Goal: Book appointment/travel/reservation

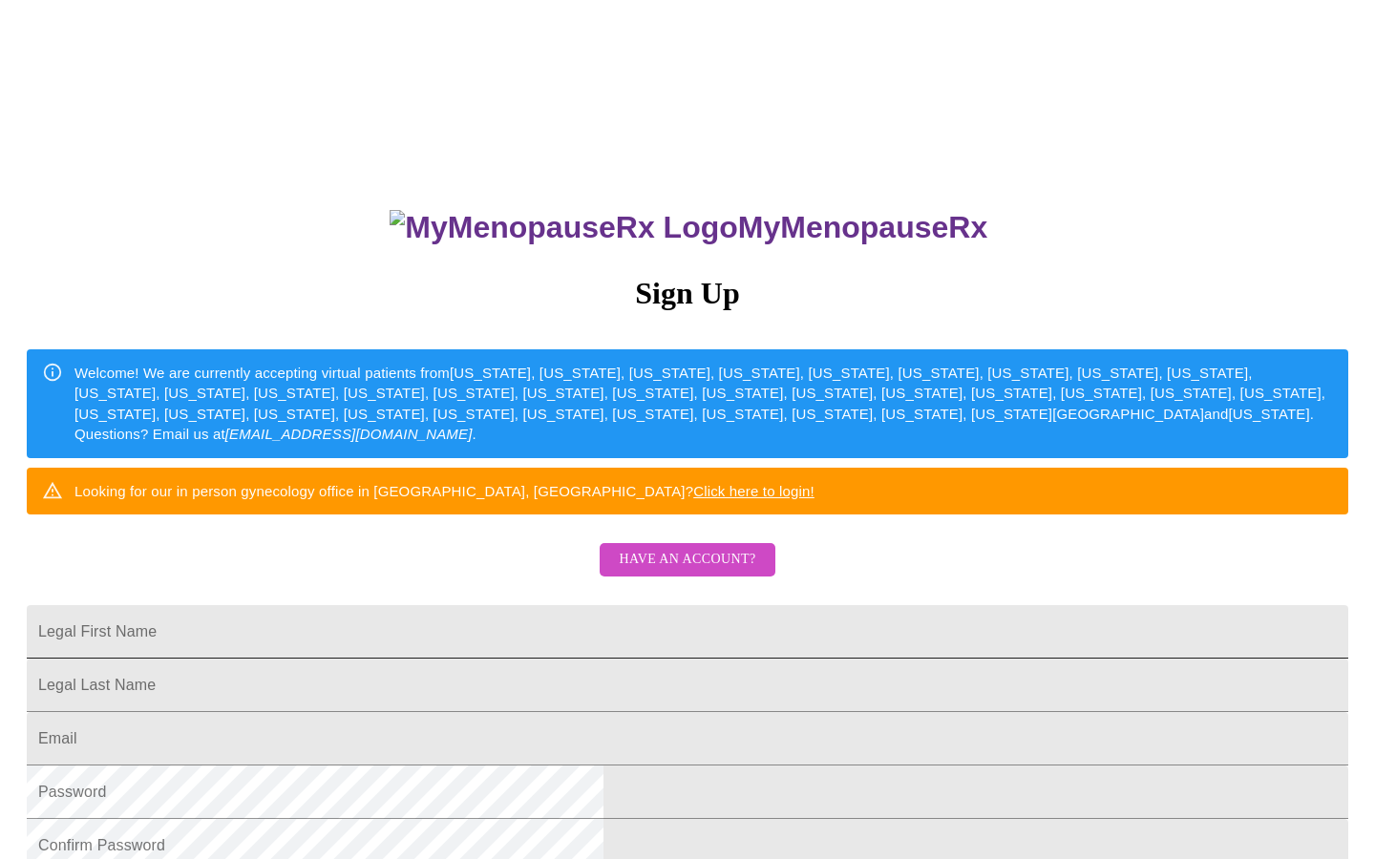
click at [441, 659] on input "Legal First Name" at bounding box center [688, 631] width 1322 height 53
type input "[PERSON_NAME]"
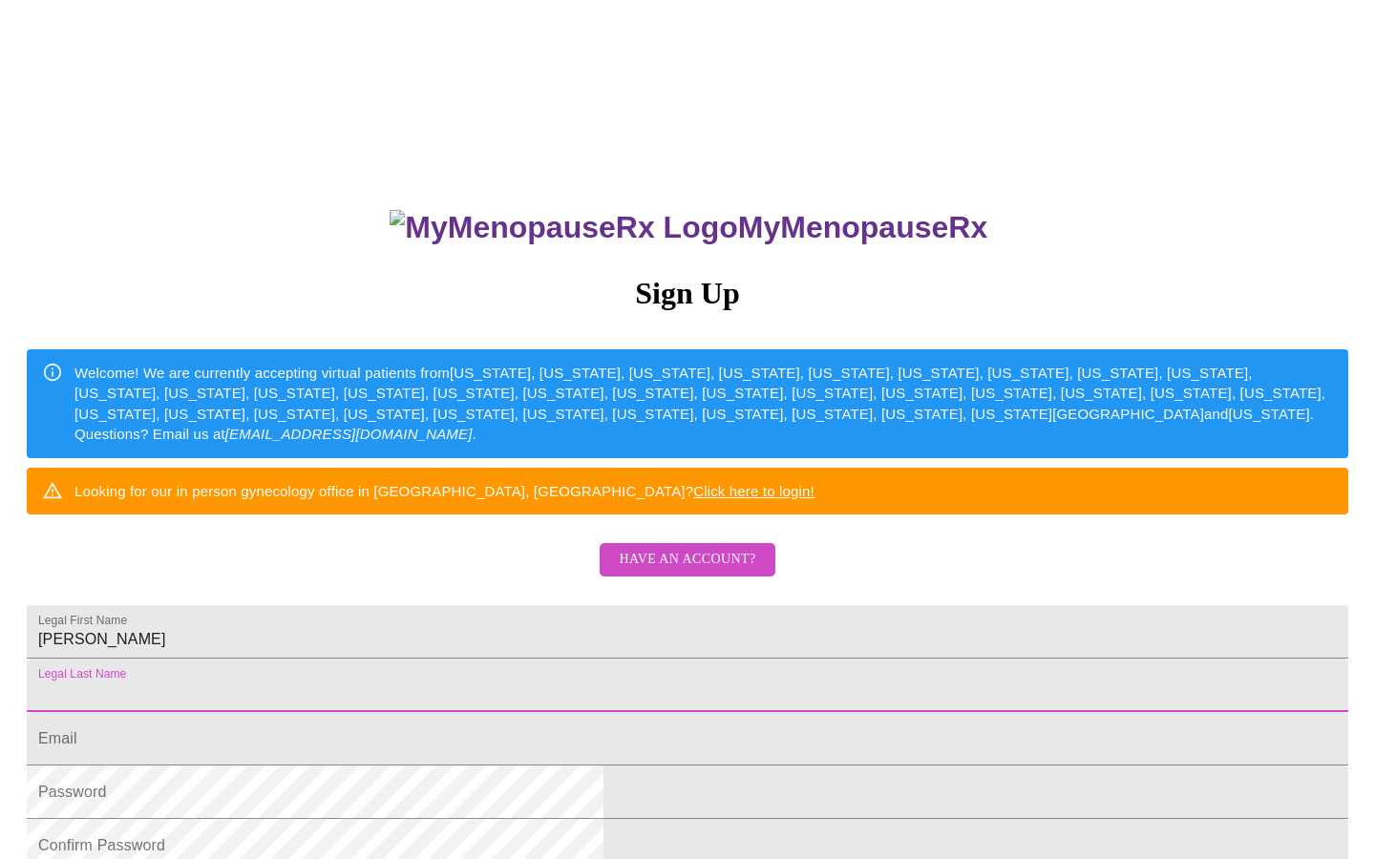
click at [601, 712] on input "Legal First Name" at bounding box center [688, 685] width 1322 height 53
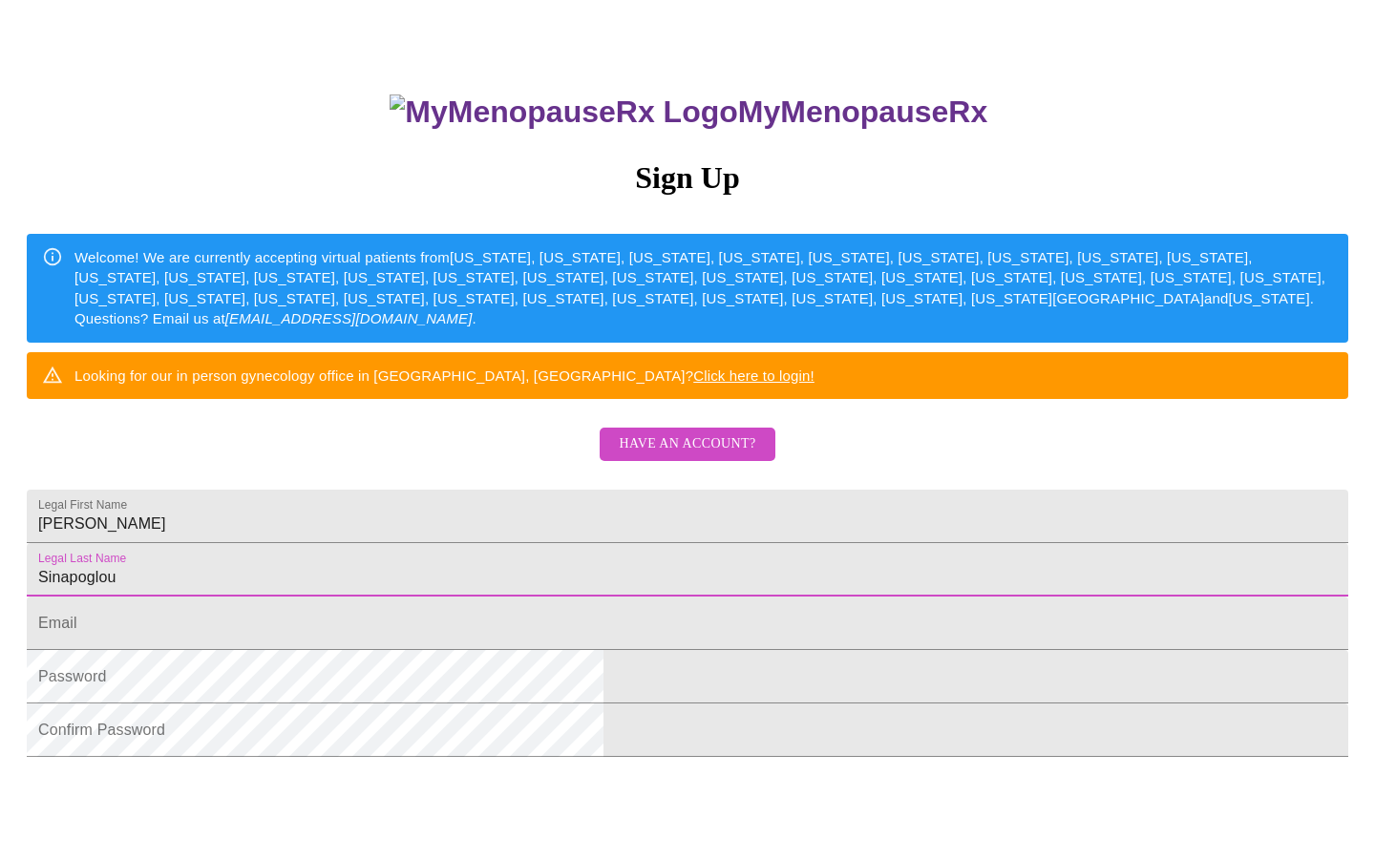
scroll to position [121, 0]
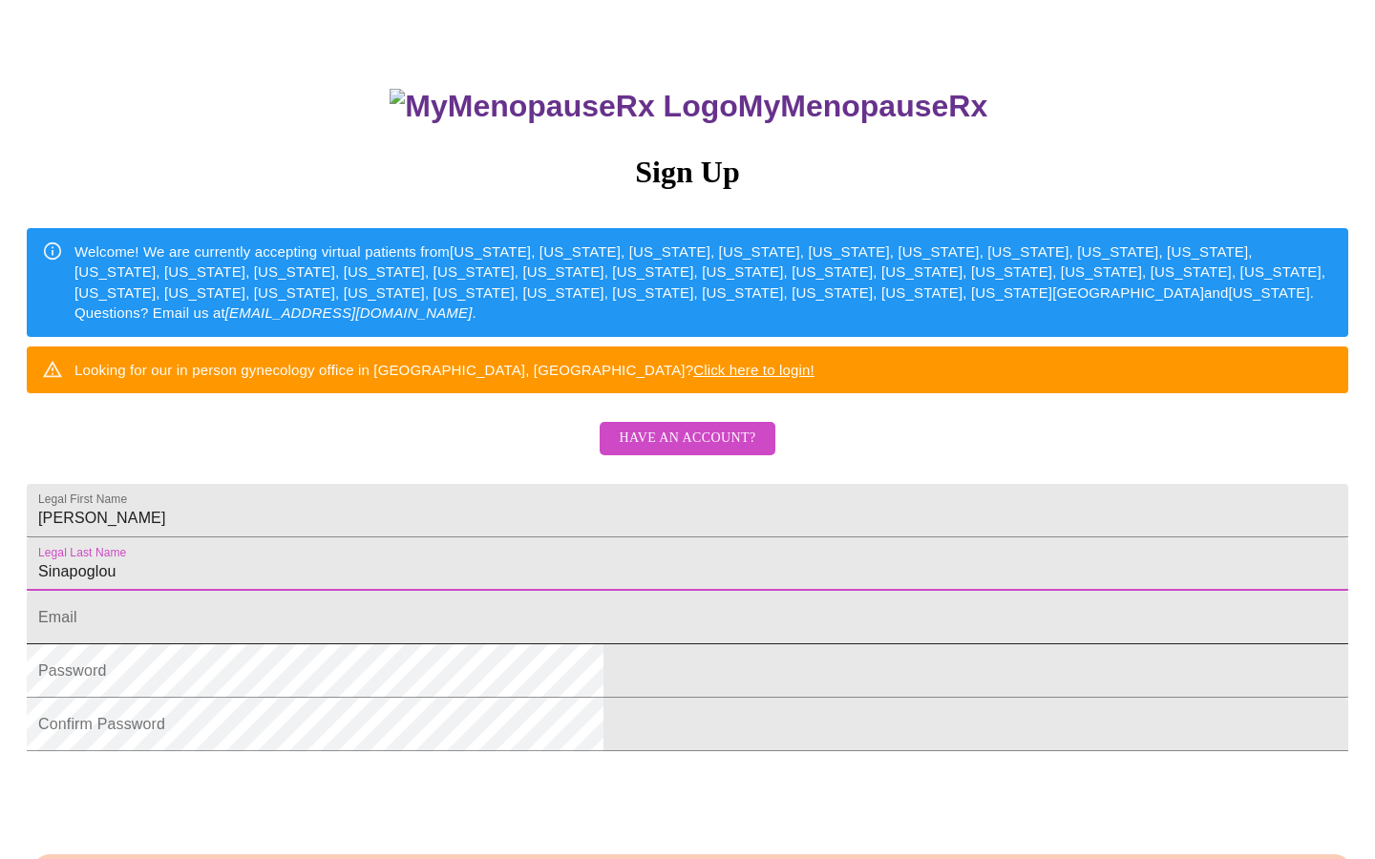
type input "Sinapoglou"
click at [488, 645] on input "Legal First Name" at bounding box center [688, 617] width 1322 height 53
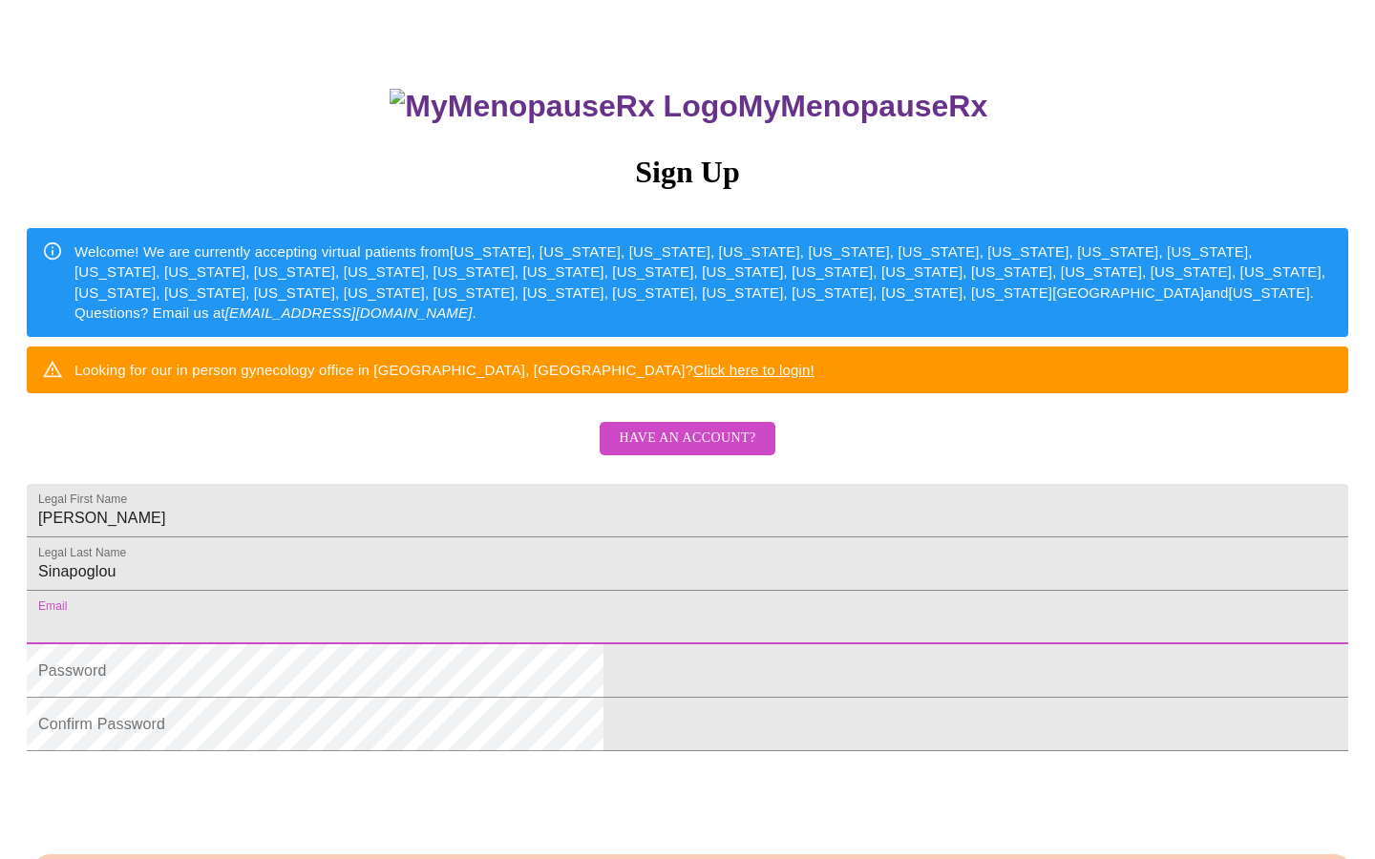
type input "[EMAIL_ADDRESS][DOMAIN_NAME]"
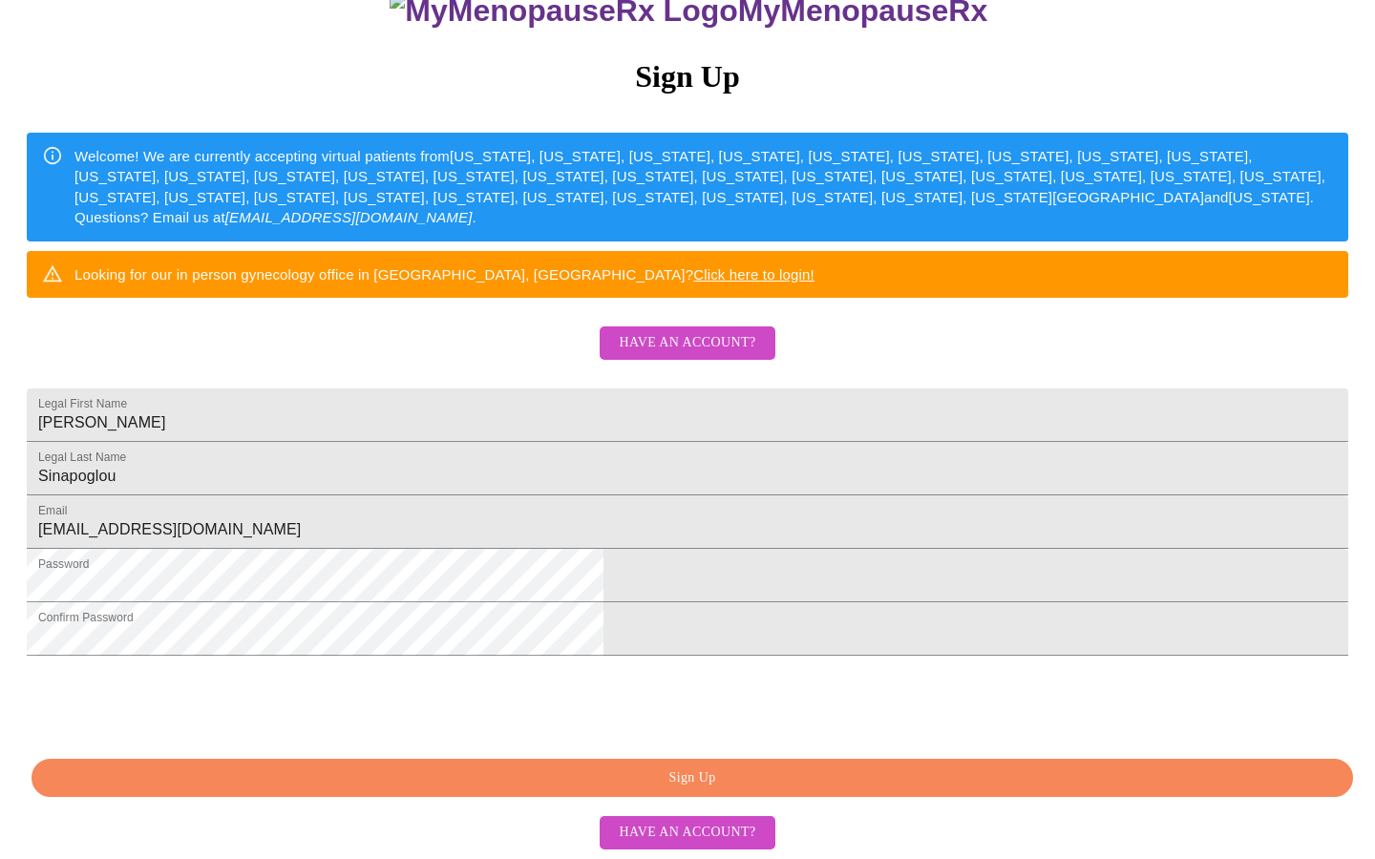
scroll to position [317, 0]
click at [454, 791] on span "Sign Up" at bounding box center [692, 779] width 1278 height 24
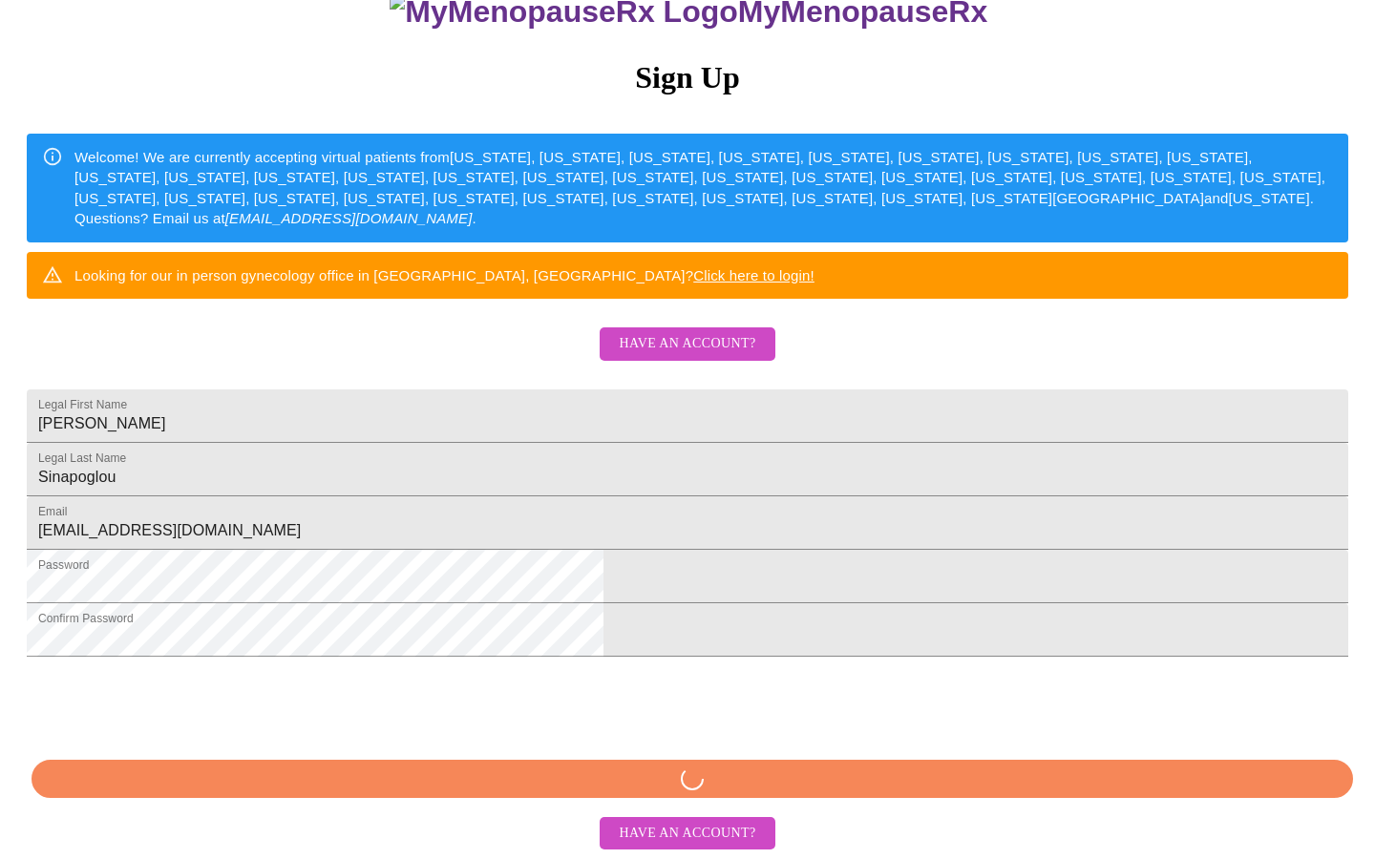
scroll to position [286, 0]
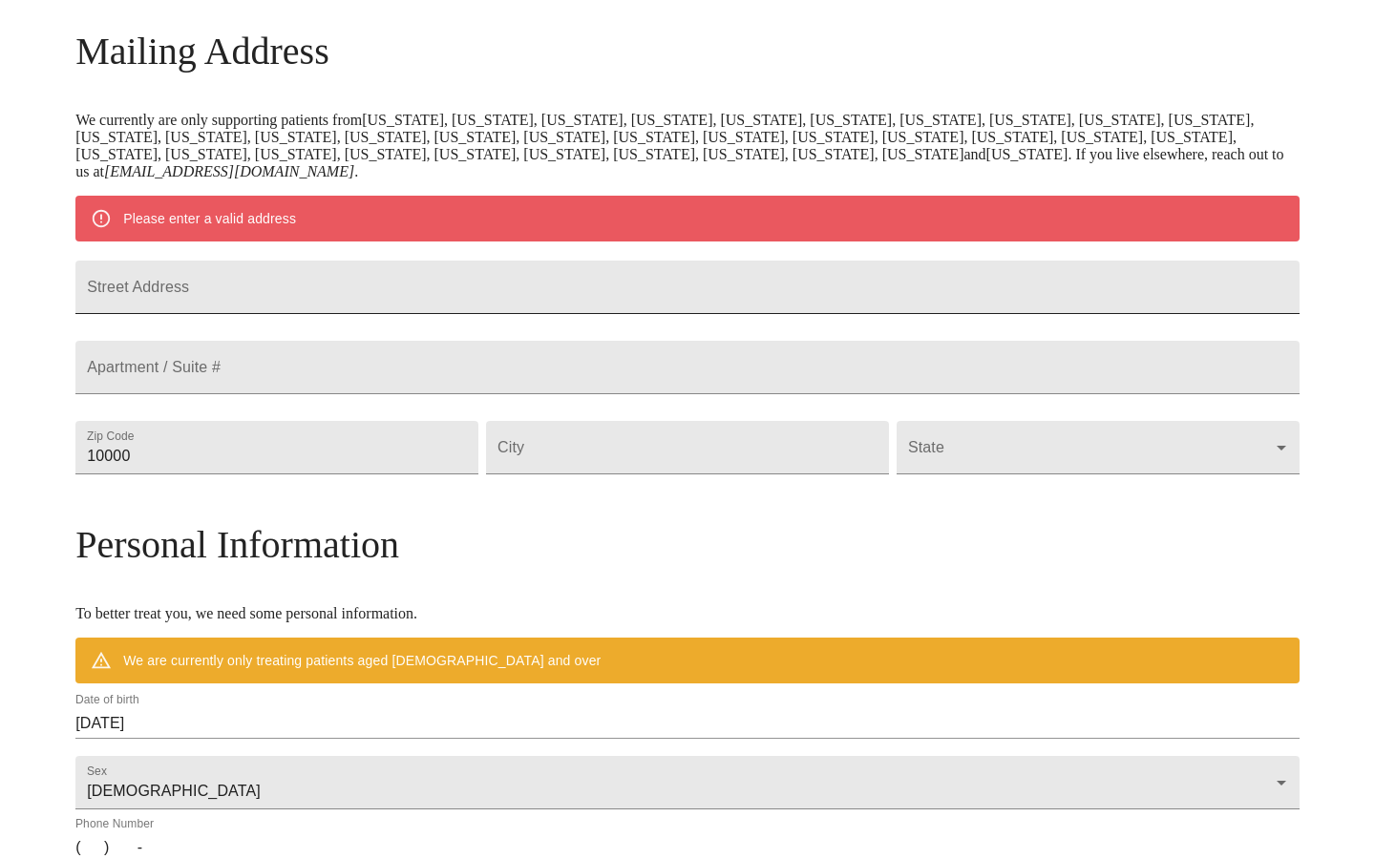
click at [562, 306] on input "Street Address" at bounding box center [687, 287] width 1224 height 53
type input "[STREET_ADDRESS]"
type input "60564"
click at [665, 475] on input "Street Address" at bounding box center [687, 447] width 403 height 53
type input "Naperville"
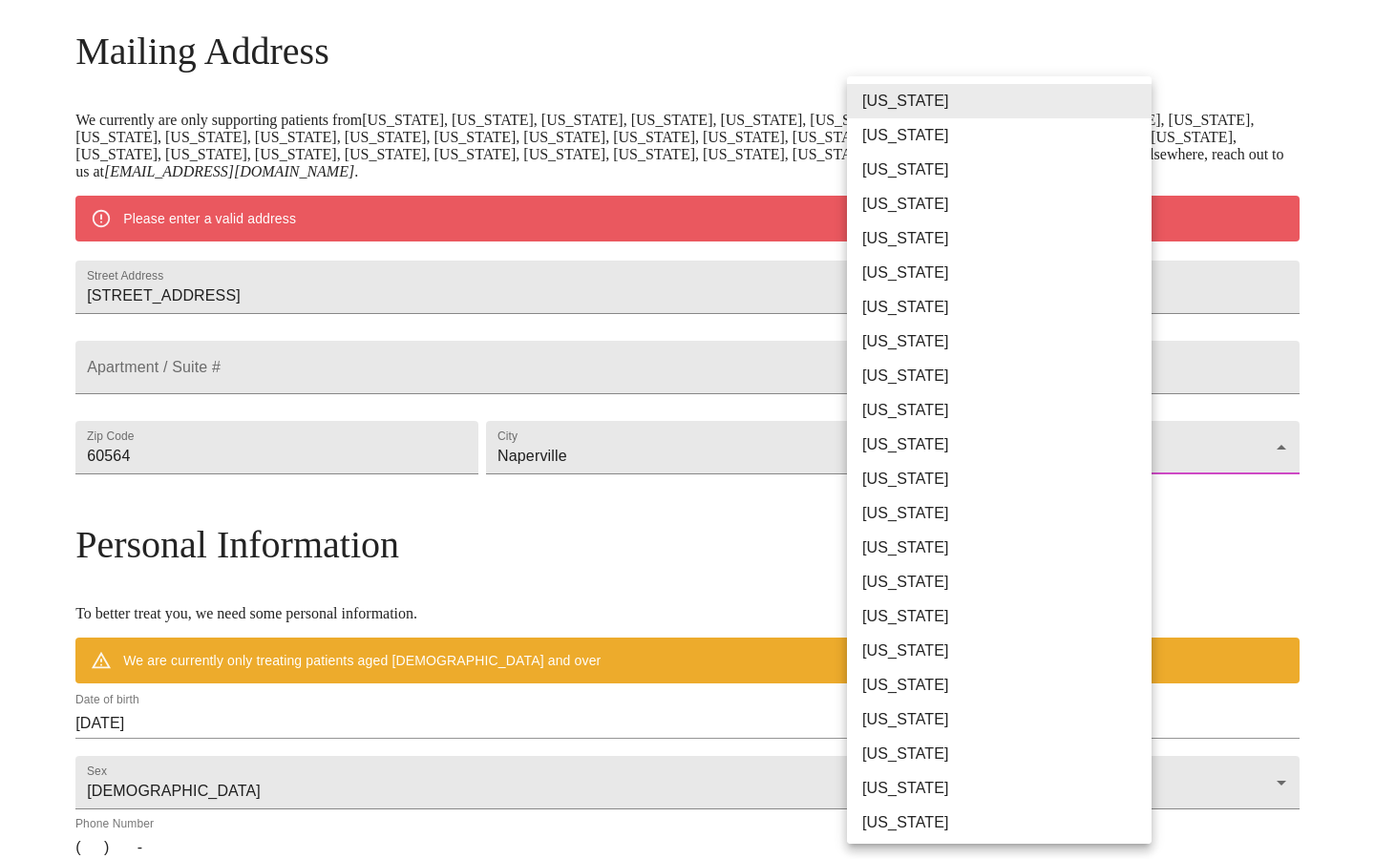
click at [1022, 515] on body "MyMenopauseRx Welcome to MyMenopauseRx Since it's your first time here, you'll …" at bounding box center [688, 474] width 1360 height 1506
click at [1022, 515] on li "[US_STATE]" at bounding box center [999, 514] width 305 height 34
type input "[US_STATE]"
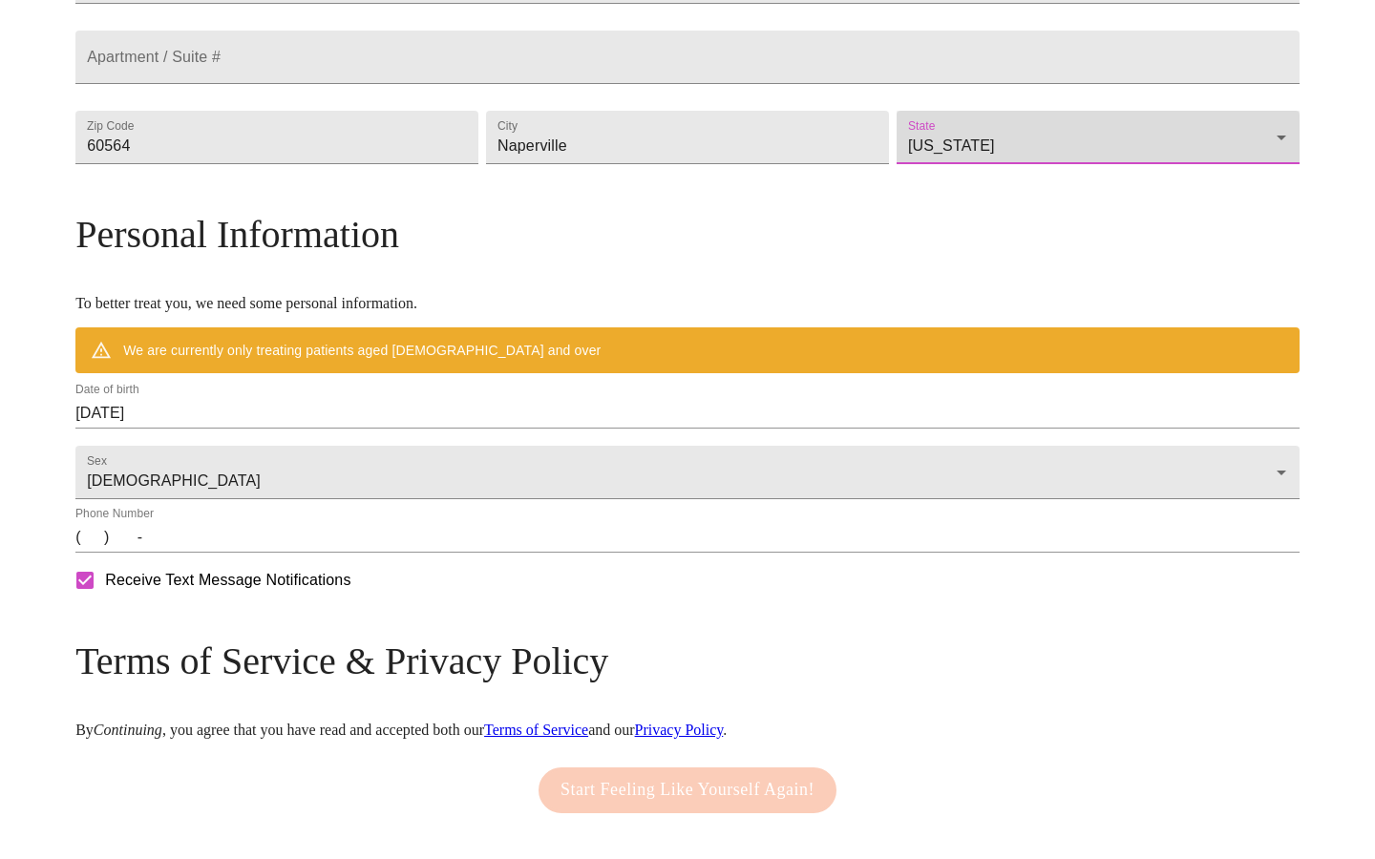
scroll to position [549, 0]
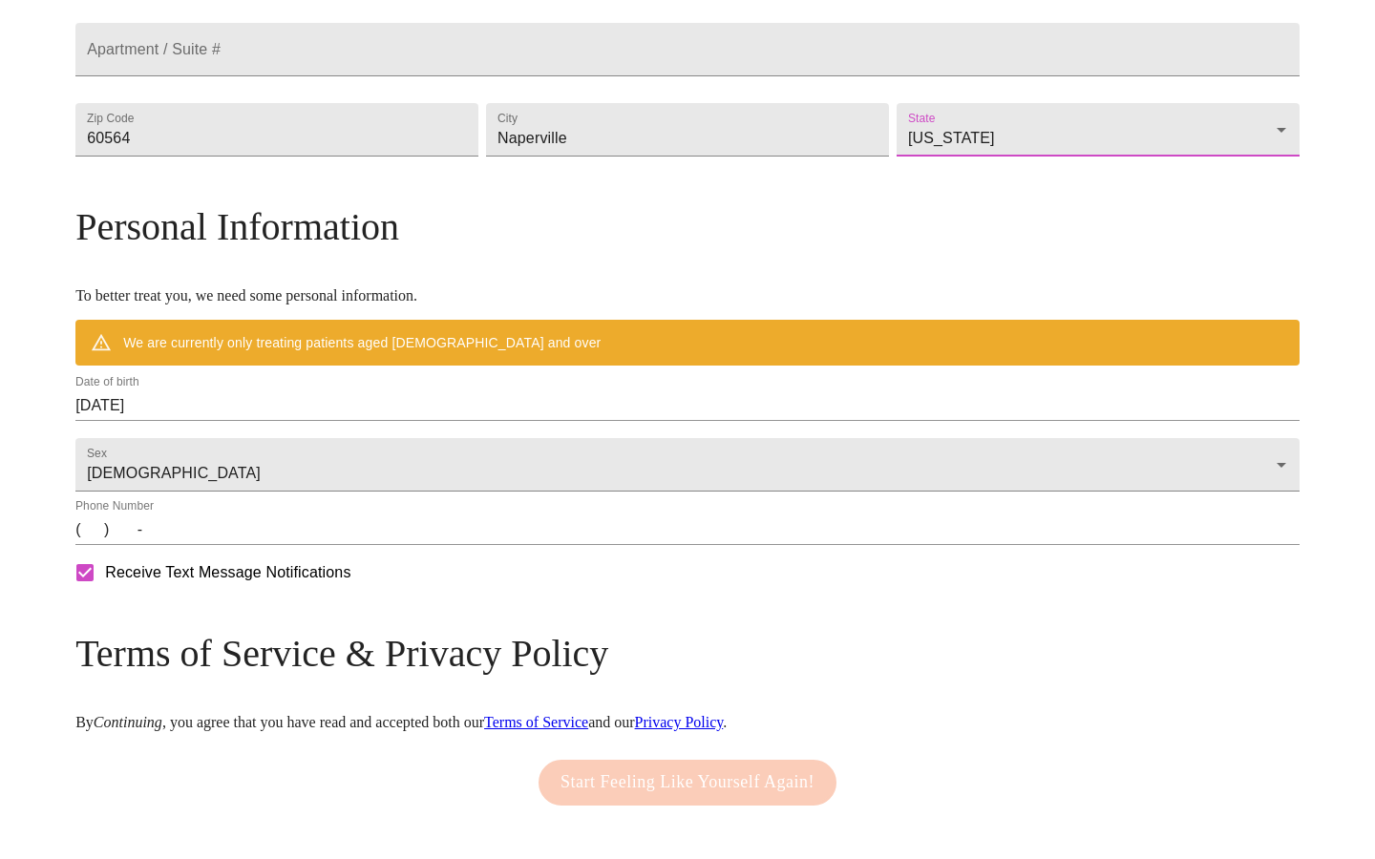
click at [313, 421] on input "[DATE]" at bounding box center [687, 406] width 1224 height 31
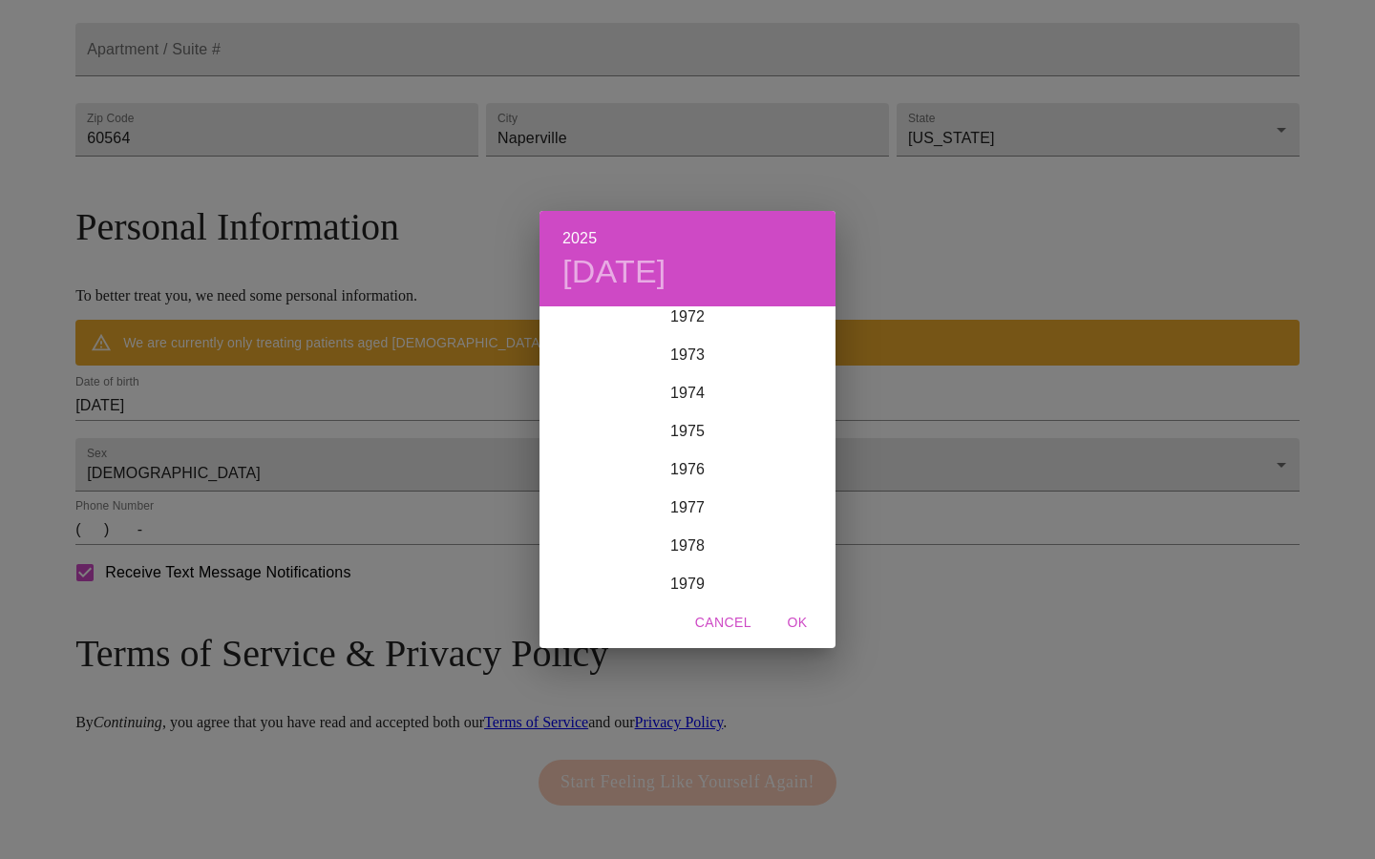
scroll to position [2752, 0]
click at [678, 441] on div "1974" at bounding box center [688, 441] width 296 height 38
click at [595, 418] on div "Apr" at bounding box center [589, 417] width 98 height 72
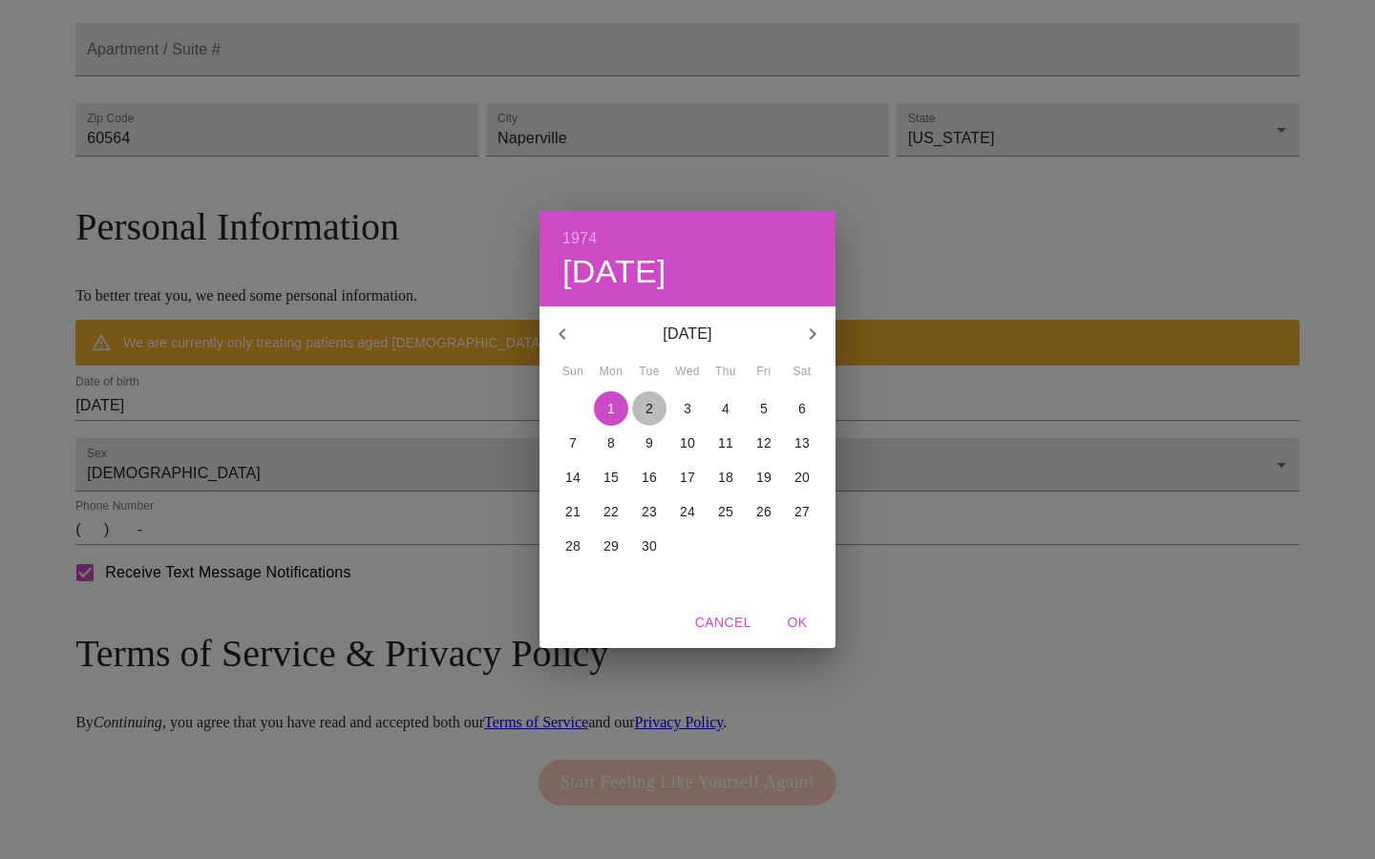
click at [649, 409] on p "2" at bounding box center [650, 408] width 8 height 19
click at [796, 623] on span "OK" at bounding box center [797, 623] width 46 height 24
type input "[DATE]"
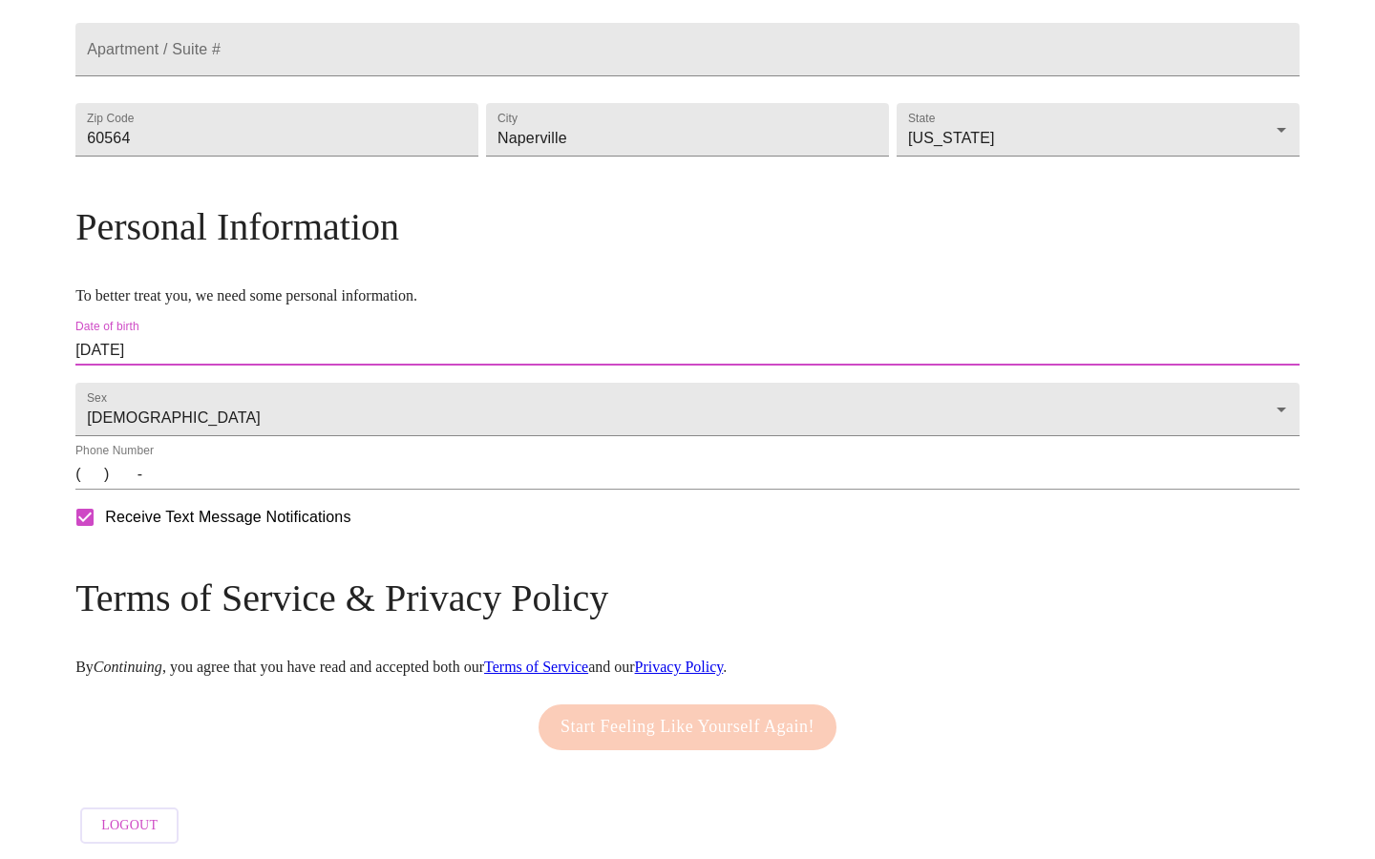
click at [235, 490] on input "(   )    -" at bounding box center [687, 474] width 1224 height 31
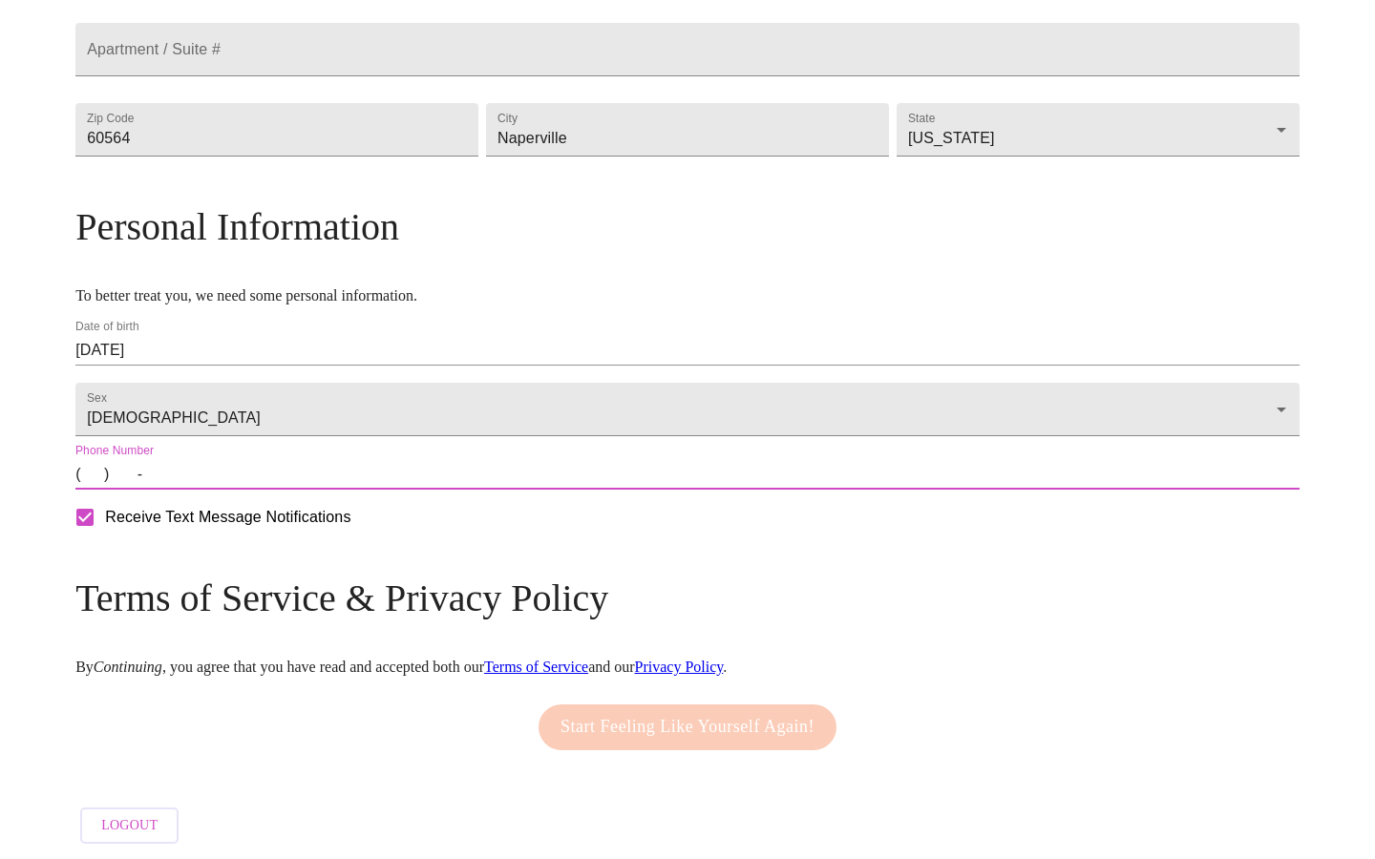
type input "[PHONE_NUMBER]"
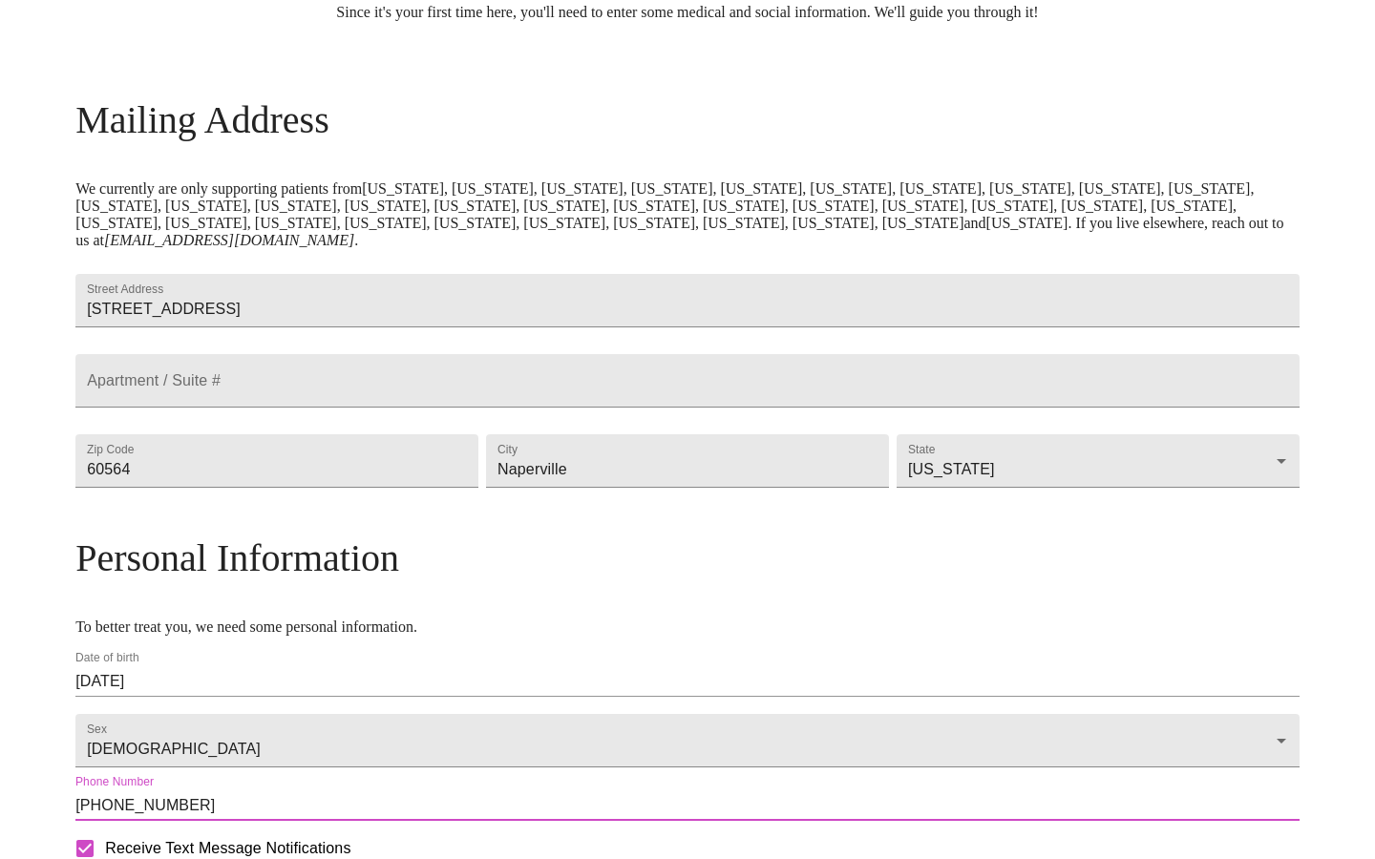
scroll to position [0, 0]
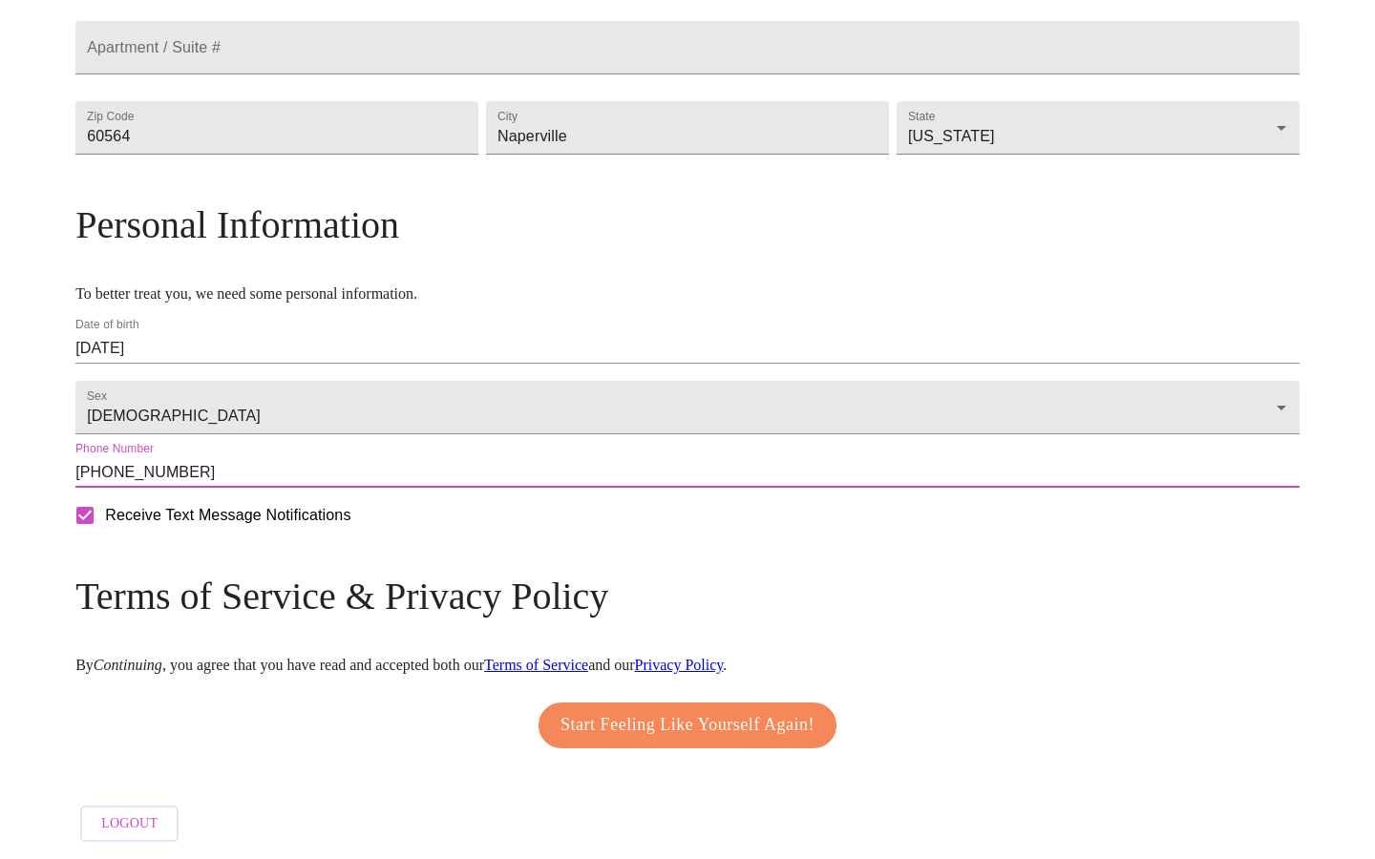
click at [795, 730] on span "Start Feeling Like Yourself Again!" at bounding box center [688, 725] width 254 height 31
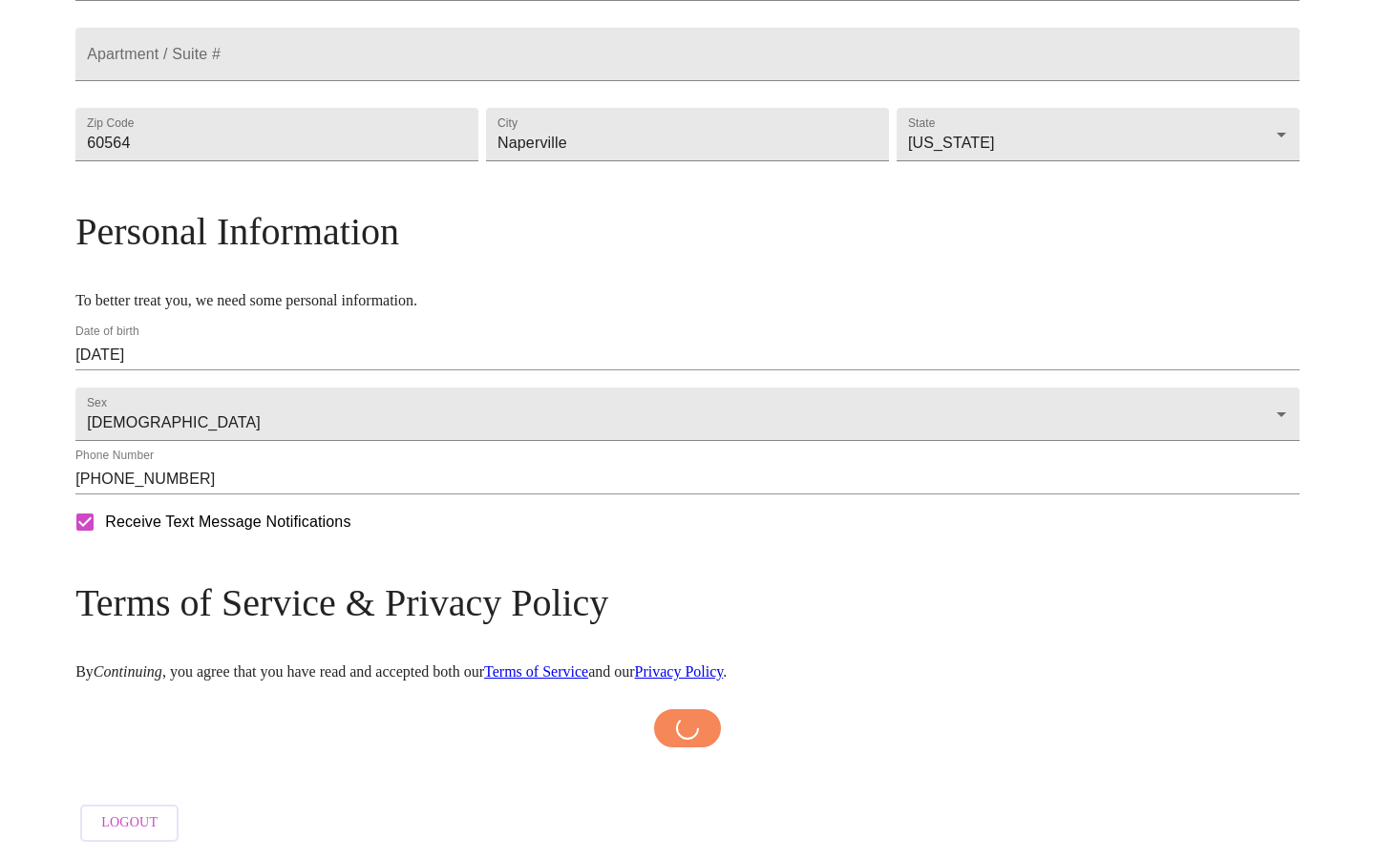
scroll to position [601, 0]
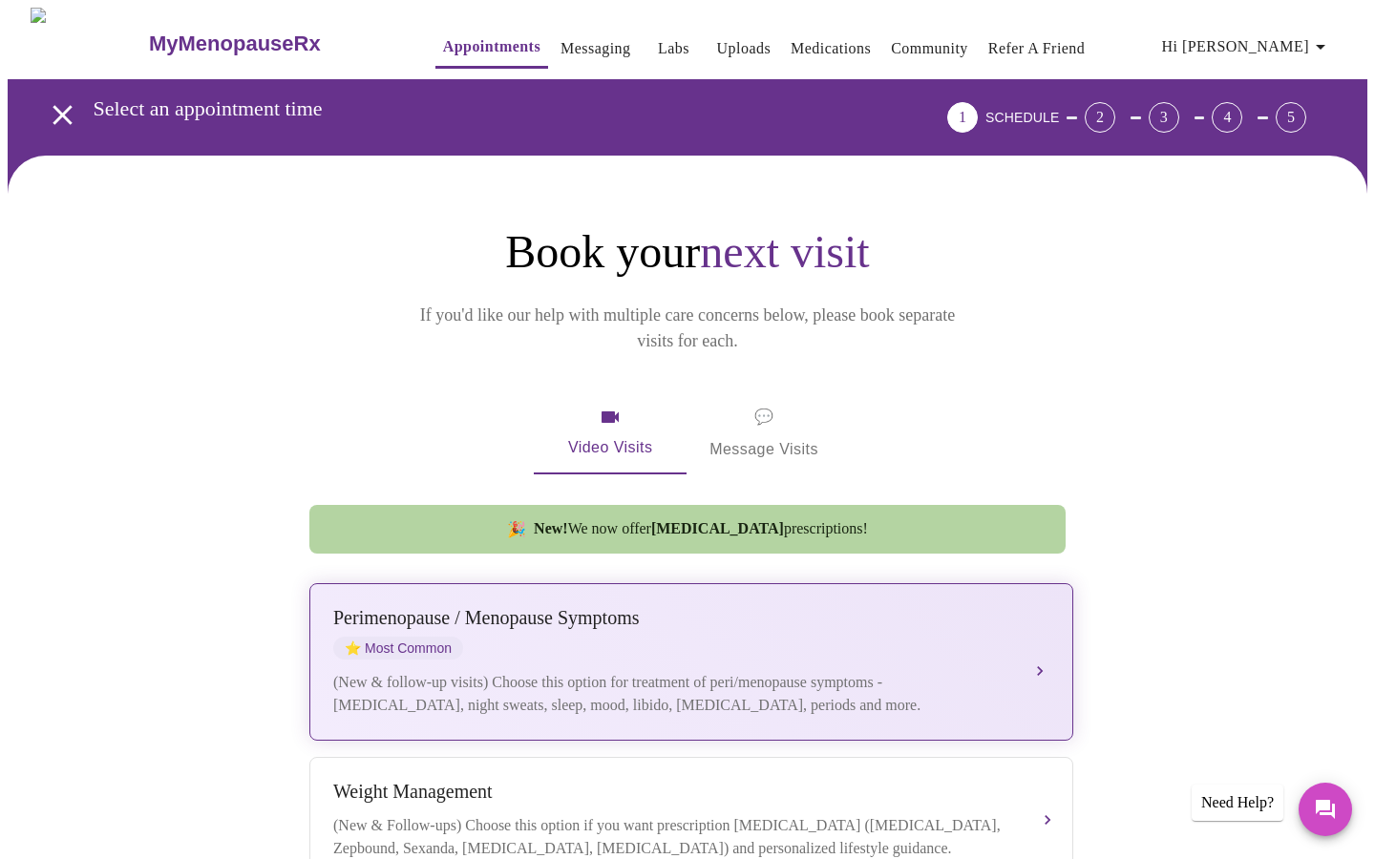
click at [841, 616] on div "[MEDICAL_DATA] / Menopause Symptoms ⭐ Most Common" at bounding box center [672, 633] width 678 height 53
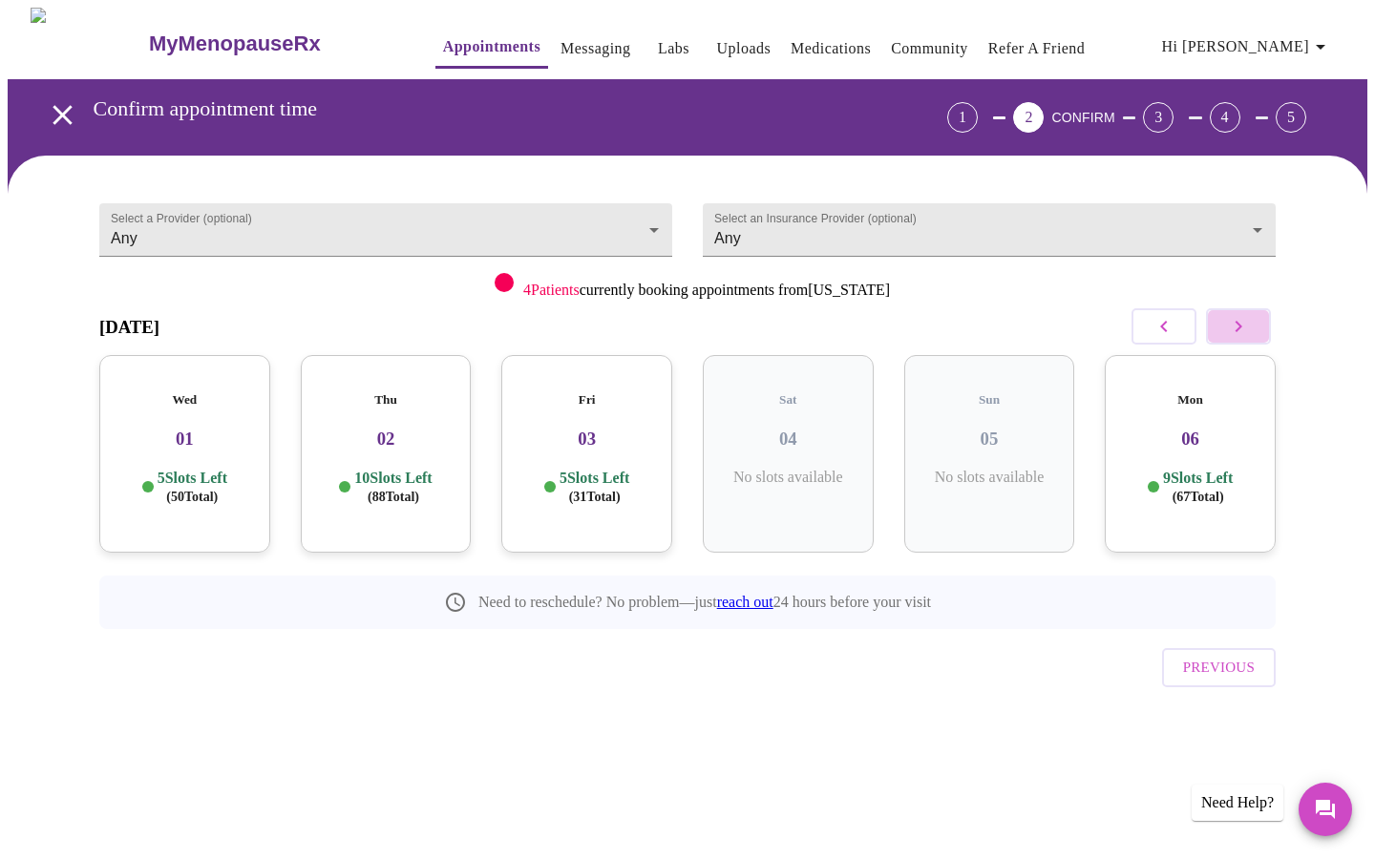
click at [1240, 332] on icon "button" at bounding box center [1238, 326] width 23 height 23
click at [1241, 329] on icon "button" at bounding box center [1238, 326] width 23 height 23
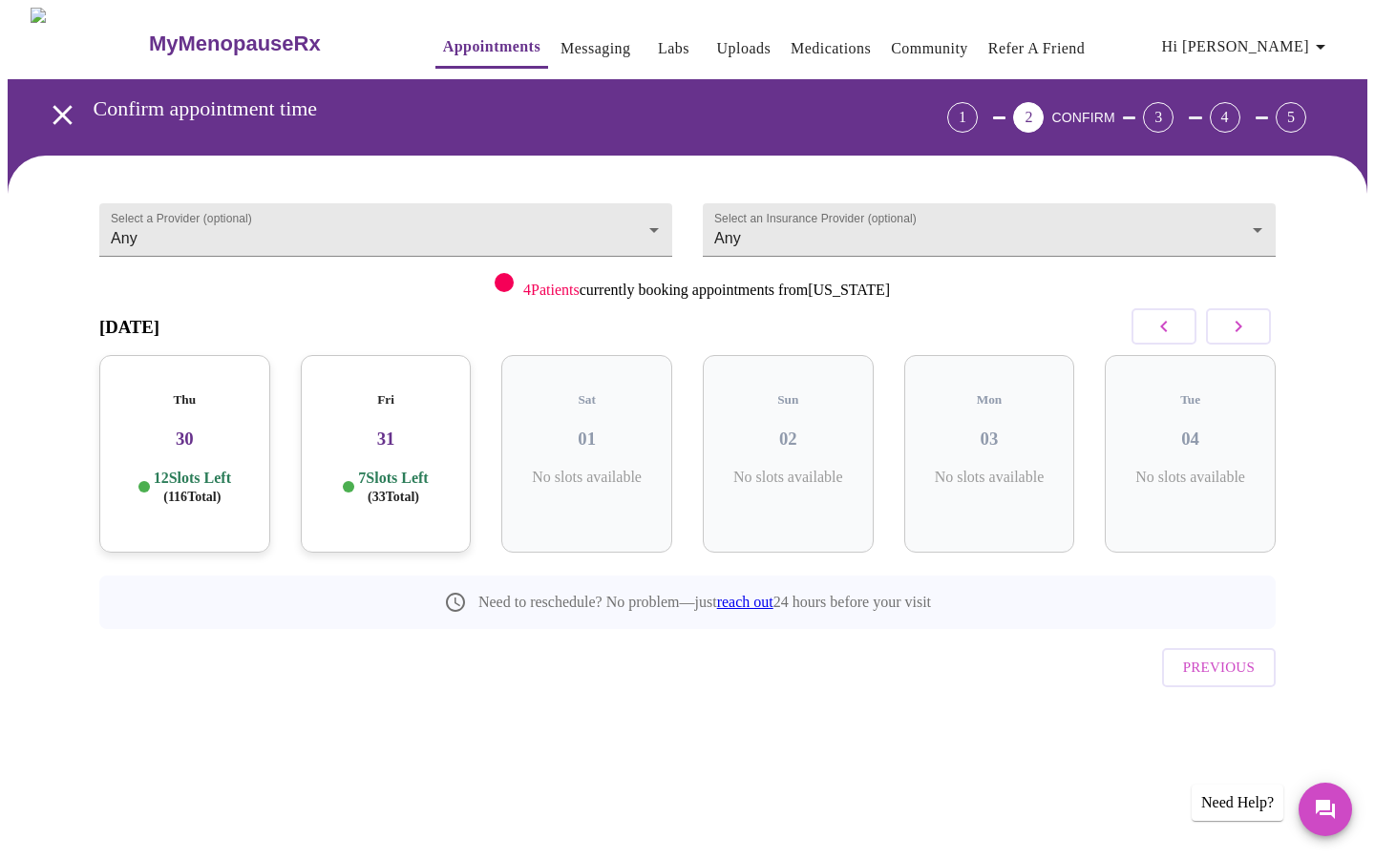
click at [226, 395] on div "Thu 30 12 Slots Left ( 116 Total)" at bounding box center [184, 454] width 171 height 198
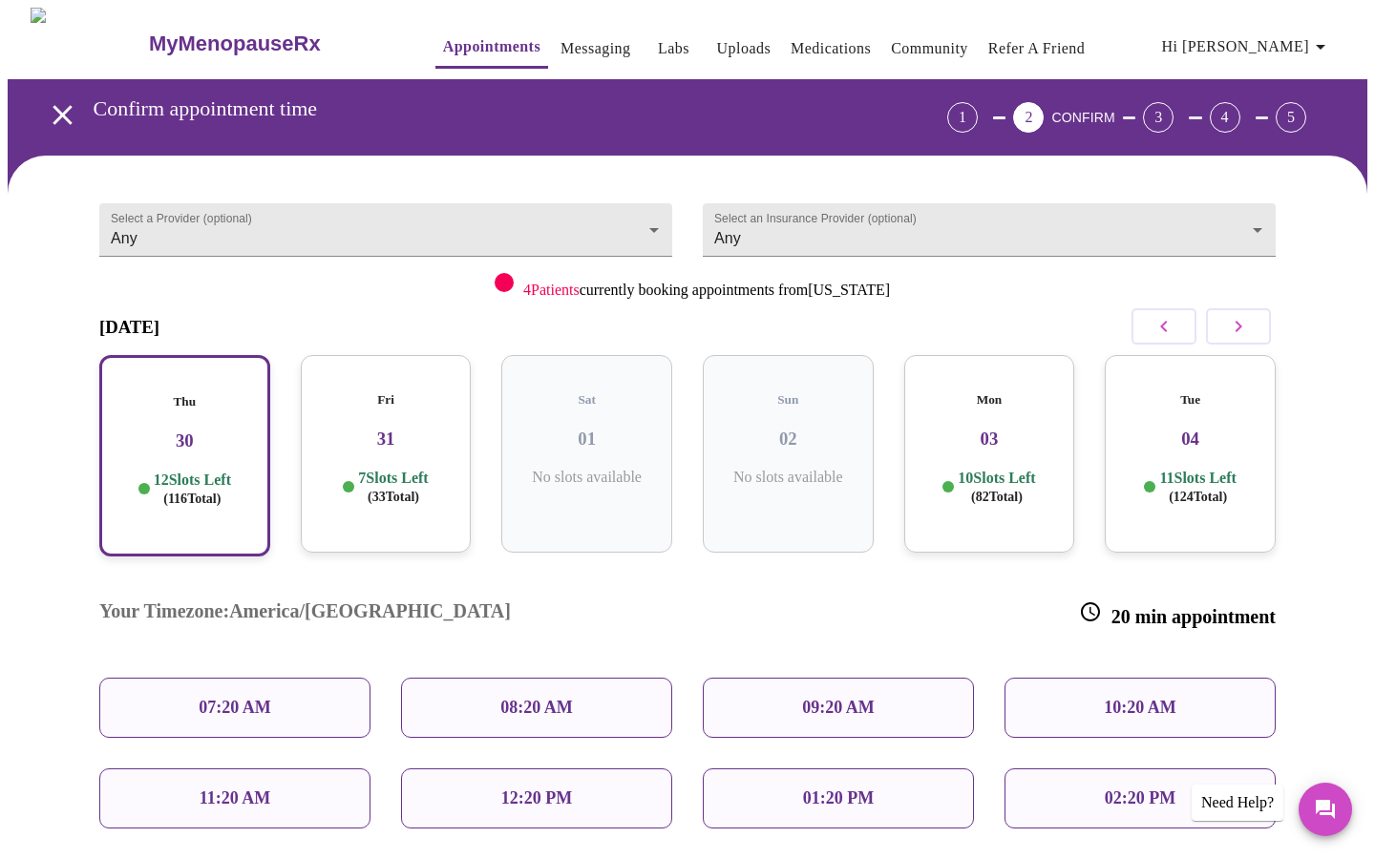
click at [542, 678] on div "08:20 AM" at bounding box center [536, 708] width 271 height 60
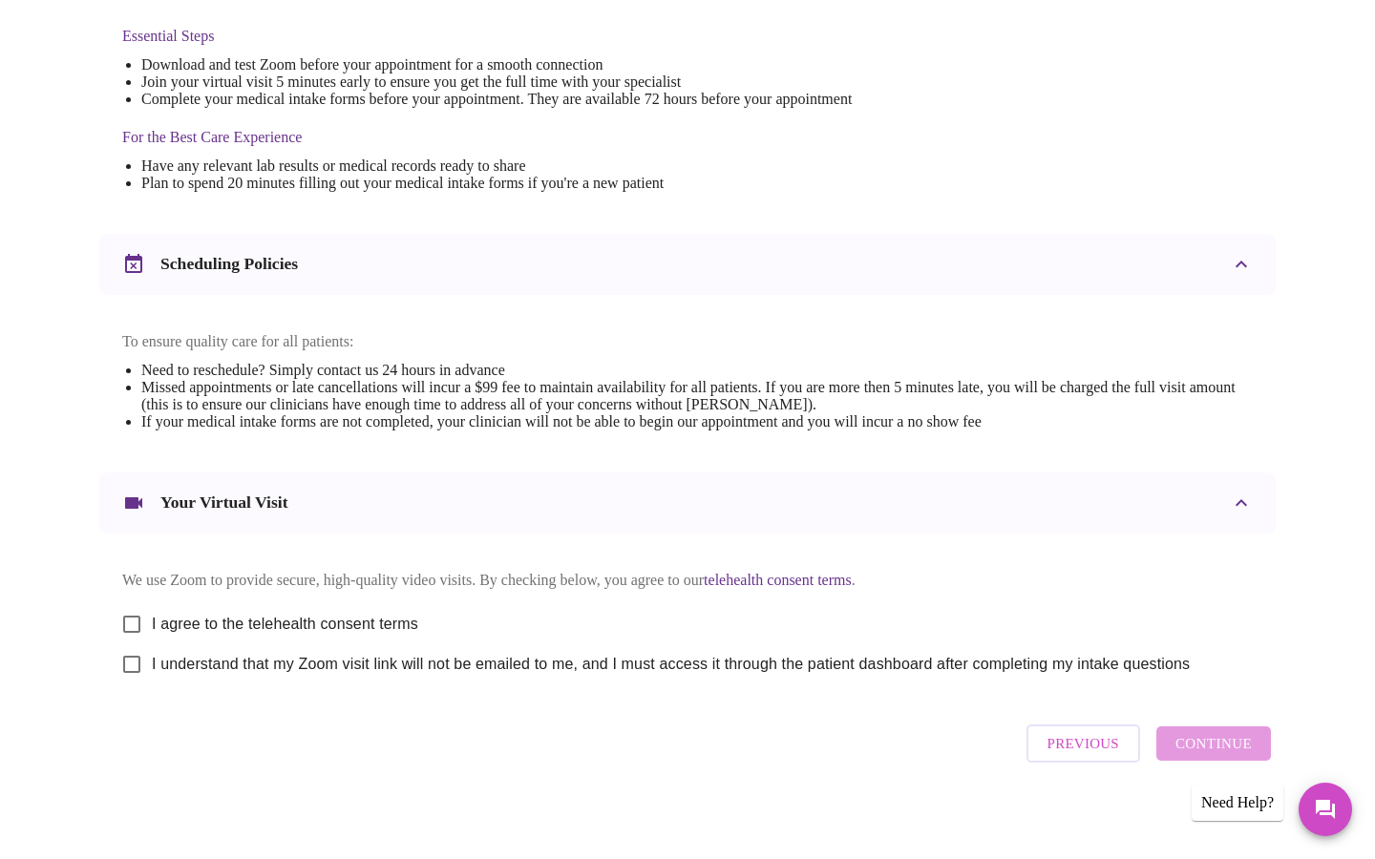
scroll to position [524, 0]
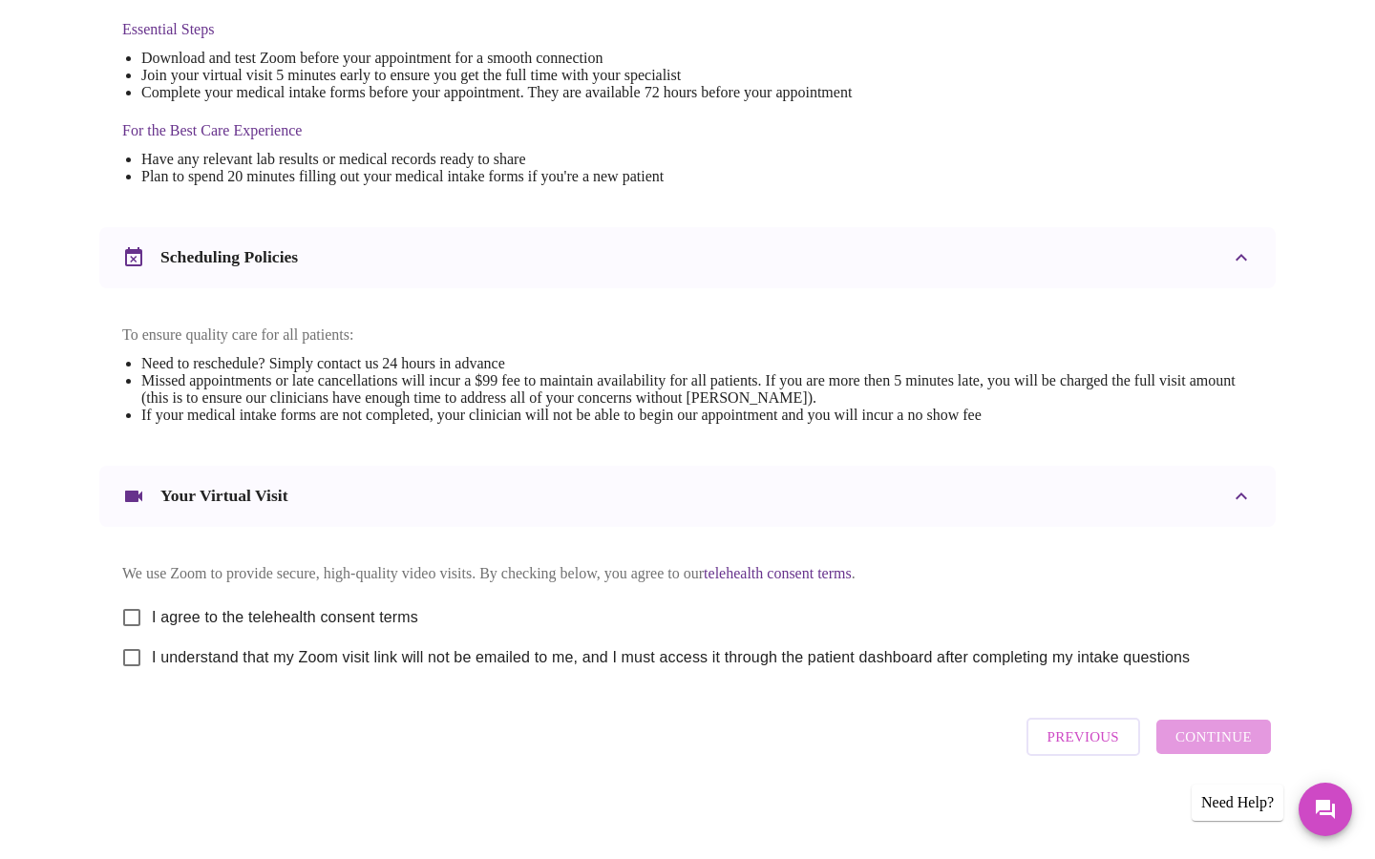
click at [136, 610] on input "I agree to the telehealth consent terms" at bounding box center [132, 618] width 40 height 40
checkbox input "true"
click at [131, 661] on input "I understand that my Zoom visit link will not be emailed to me, and I must acce…" at bounding box center [132, 658] width 40 height 40
checkbox input "true"
click at [1219, 750] on span "Continue" at bounding box center [1214, 737] width 76 height 25
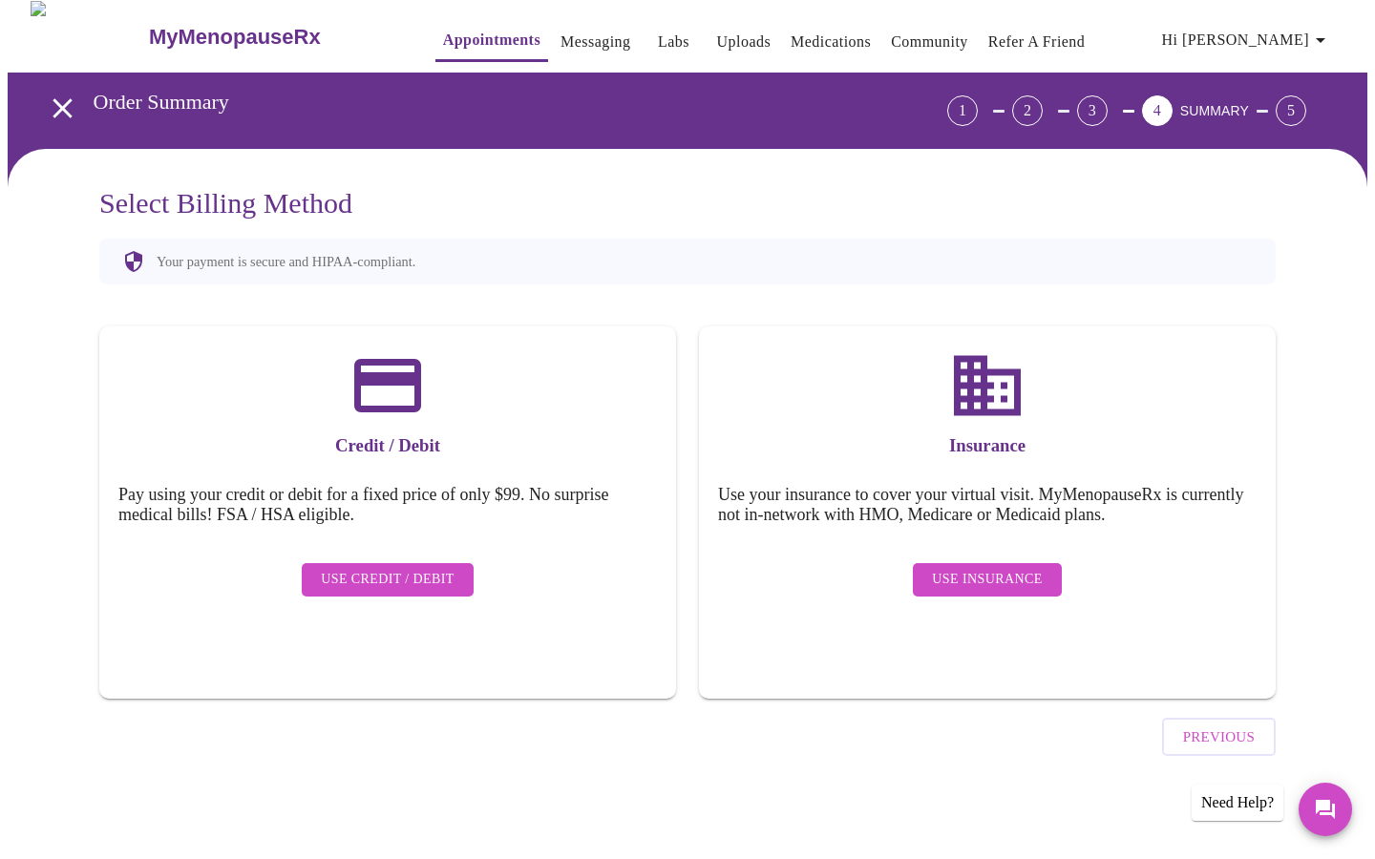
scroll to position [0, 0]
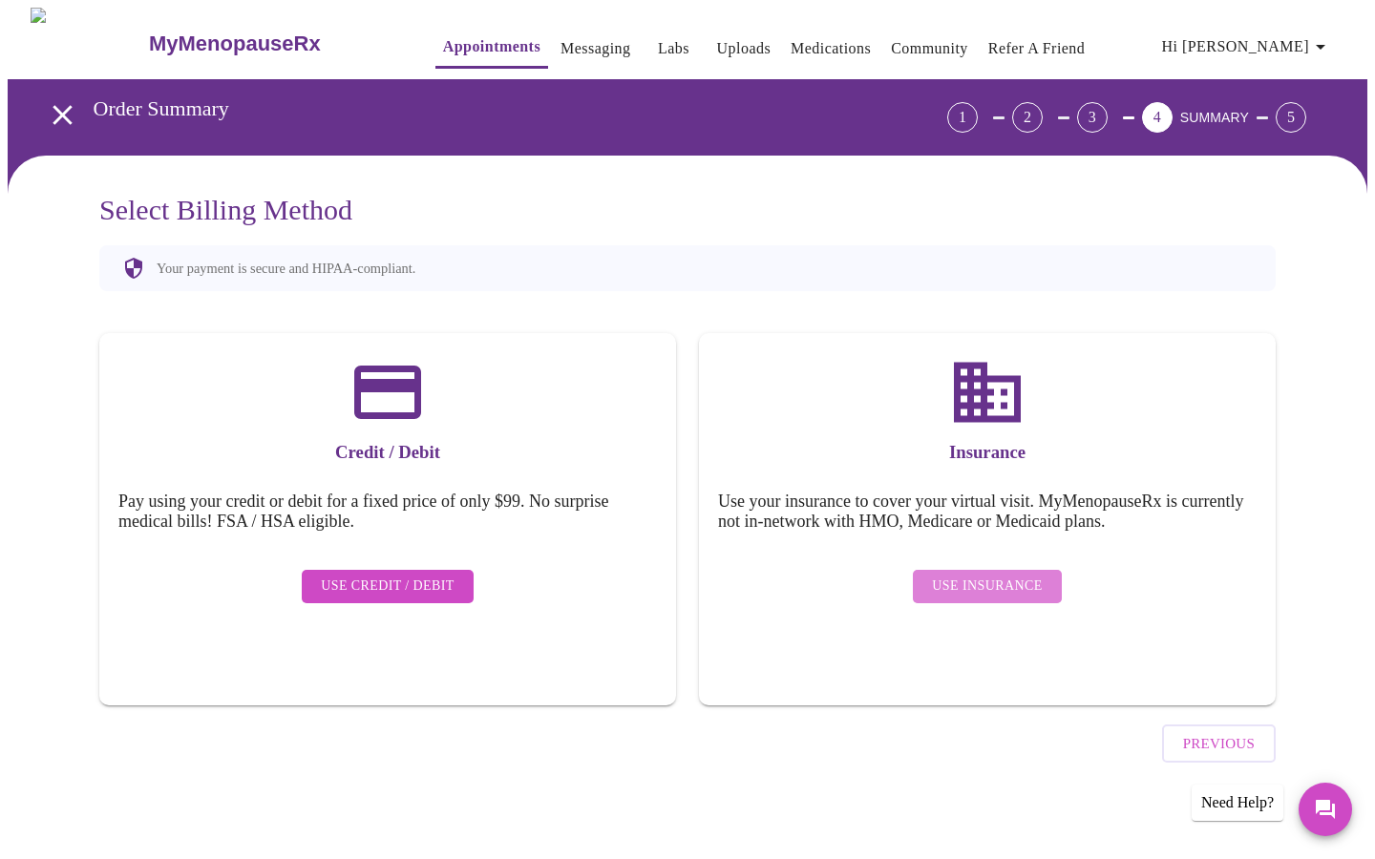
click at [1020, 577] on span "Use Insurance" at bounding box center [987, 587] width 110 height 24
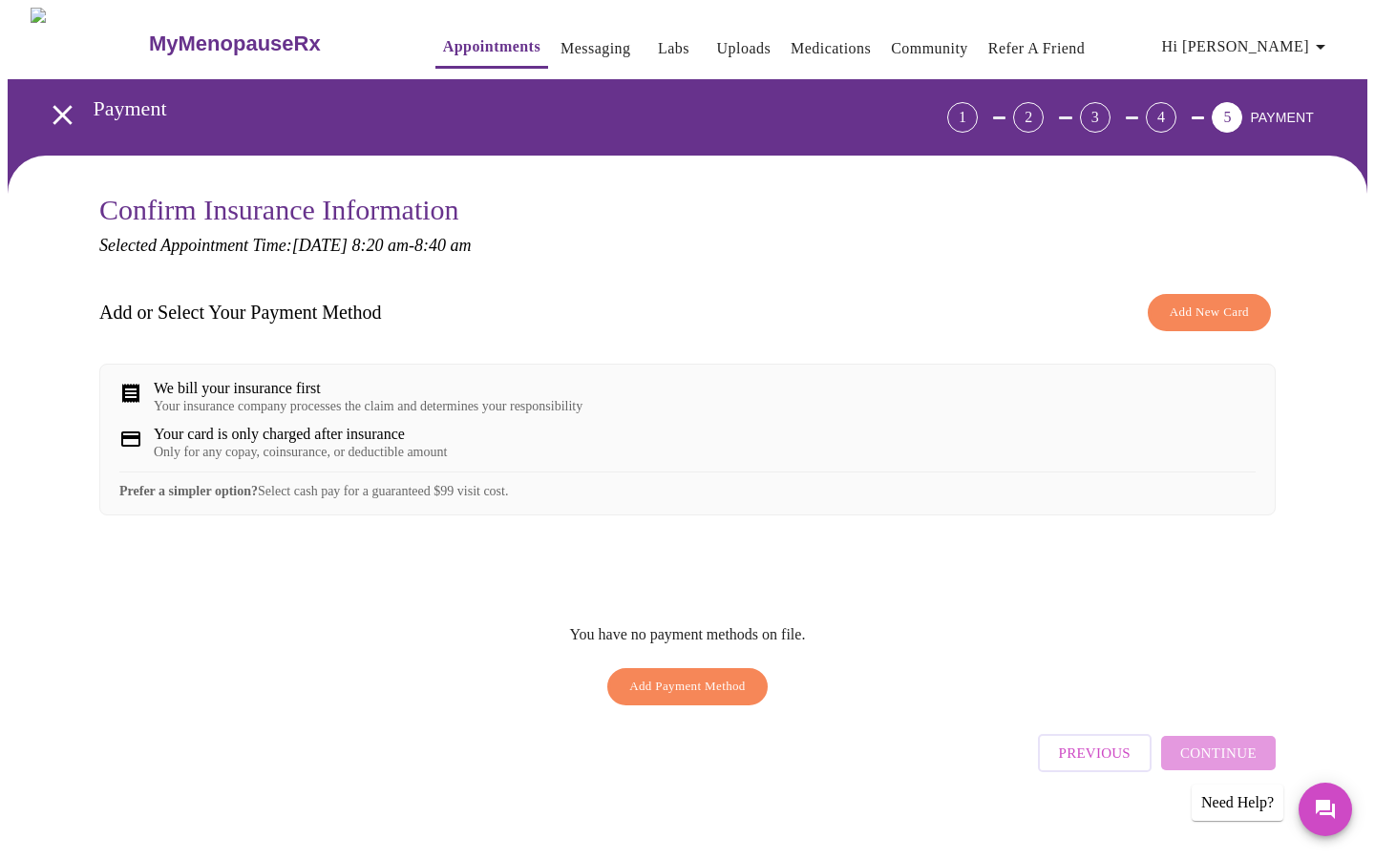
click at [427, 396] on div "We bill your insurance first" at bounding box center [368, 388] width 429 height 17
click at [313, 395] on div "We bill your insurance first" at bounding box center [368, 388] width 429 height 17
click at [651, 698] on span "Add Payment Method" at bounding box center [687, 687] width 117 height 22
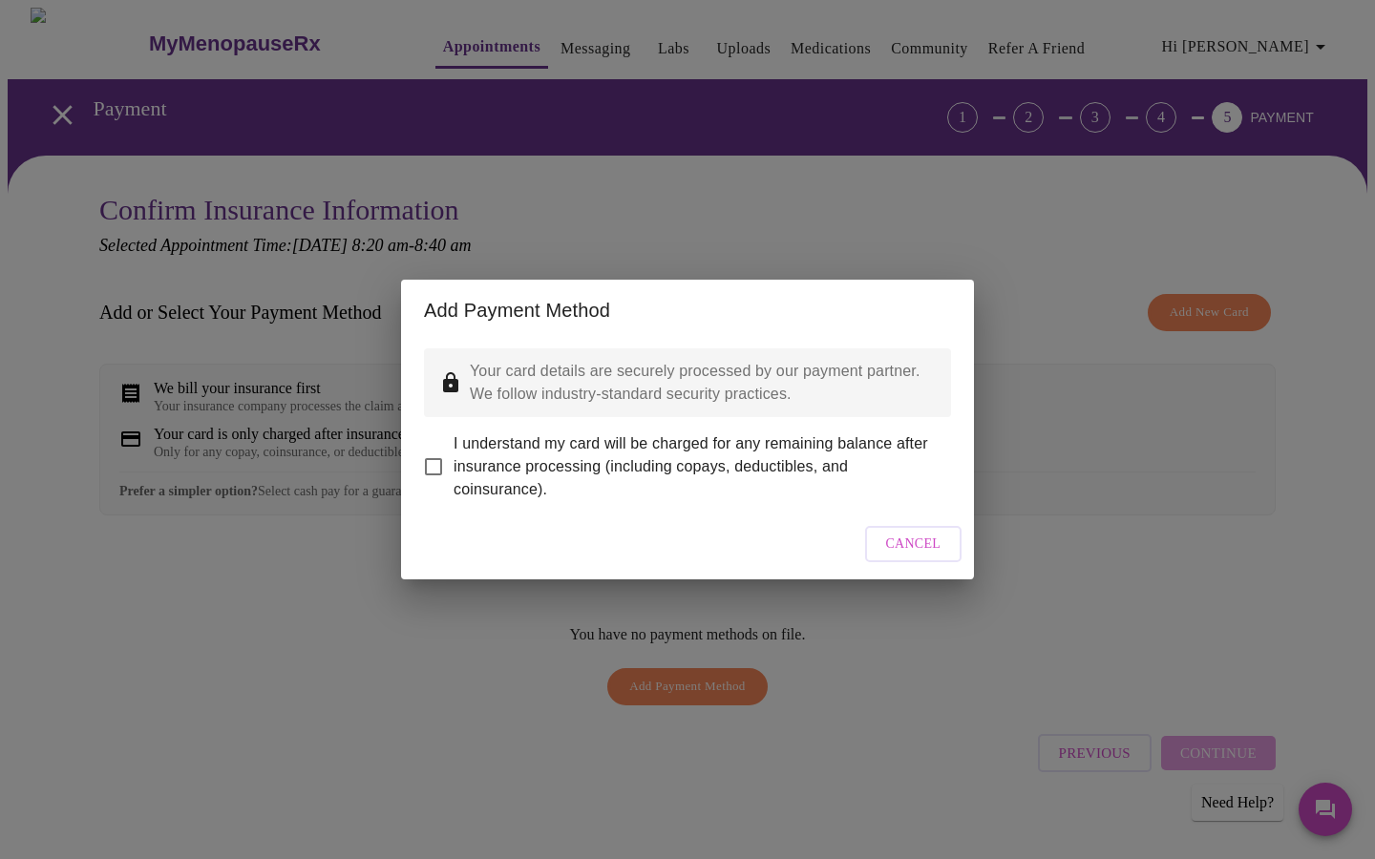
click at [436, 456] on input "I understand my card will be charged for any remaining balance after insurance …" at bounding box center [434, 467] width 40 height 40
checkbox input "true"
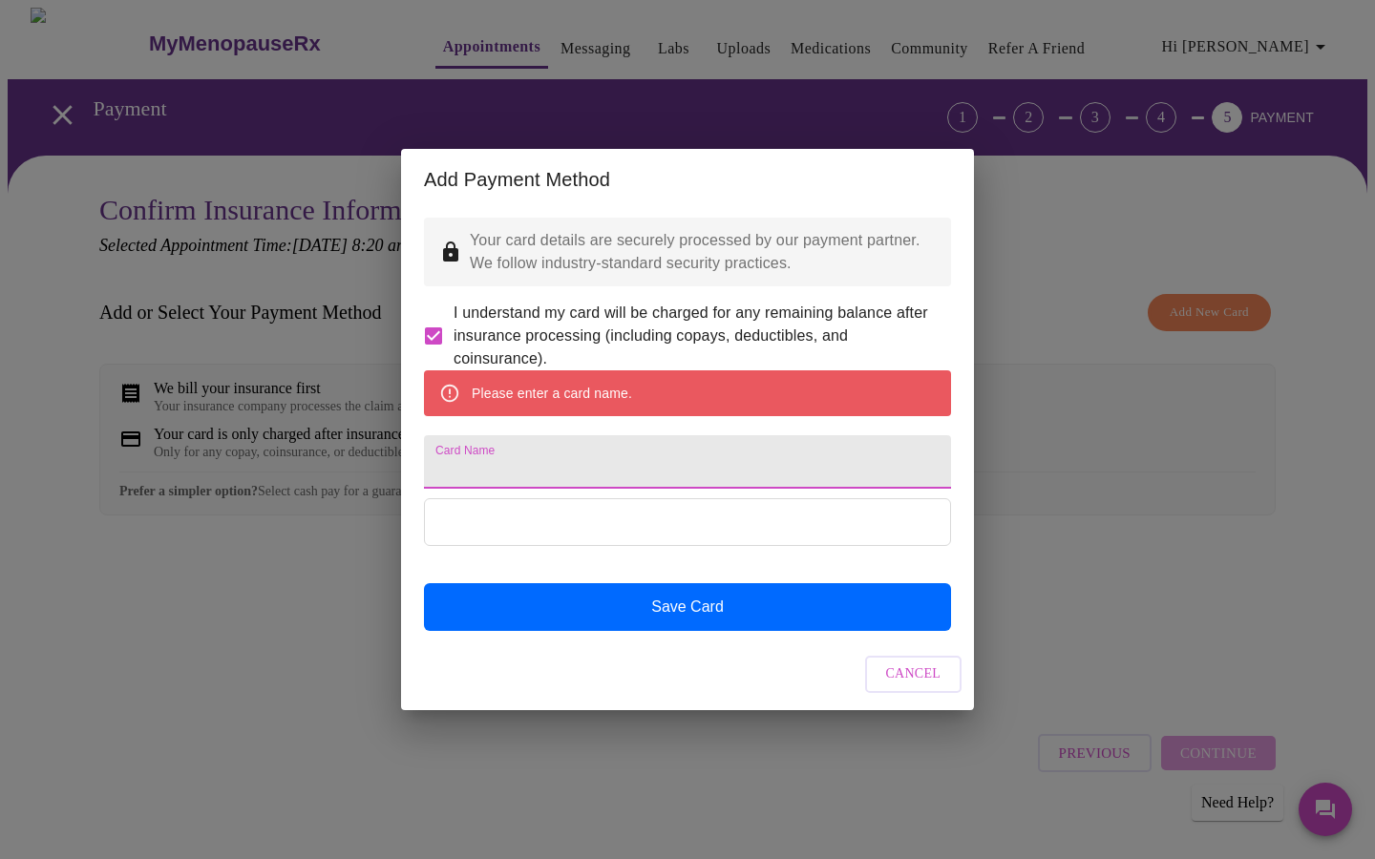
click at [572, 473] on input "Card Name" at bounding box center [687, 461] width 527 height 53
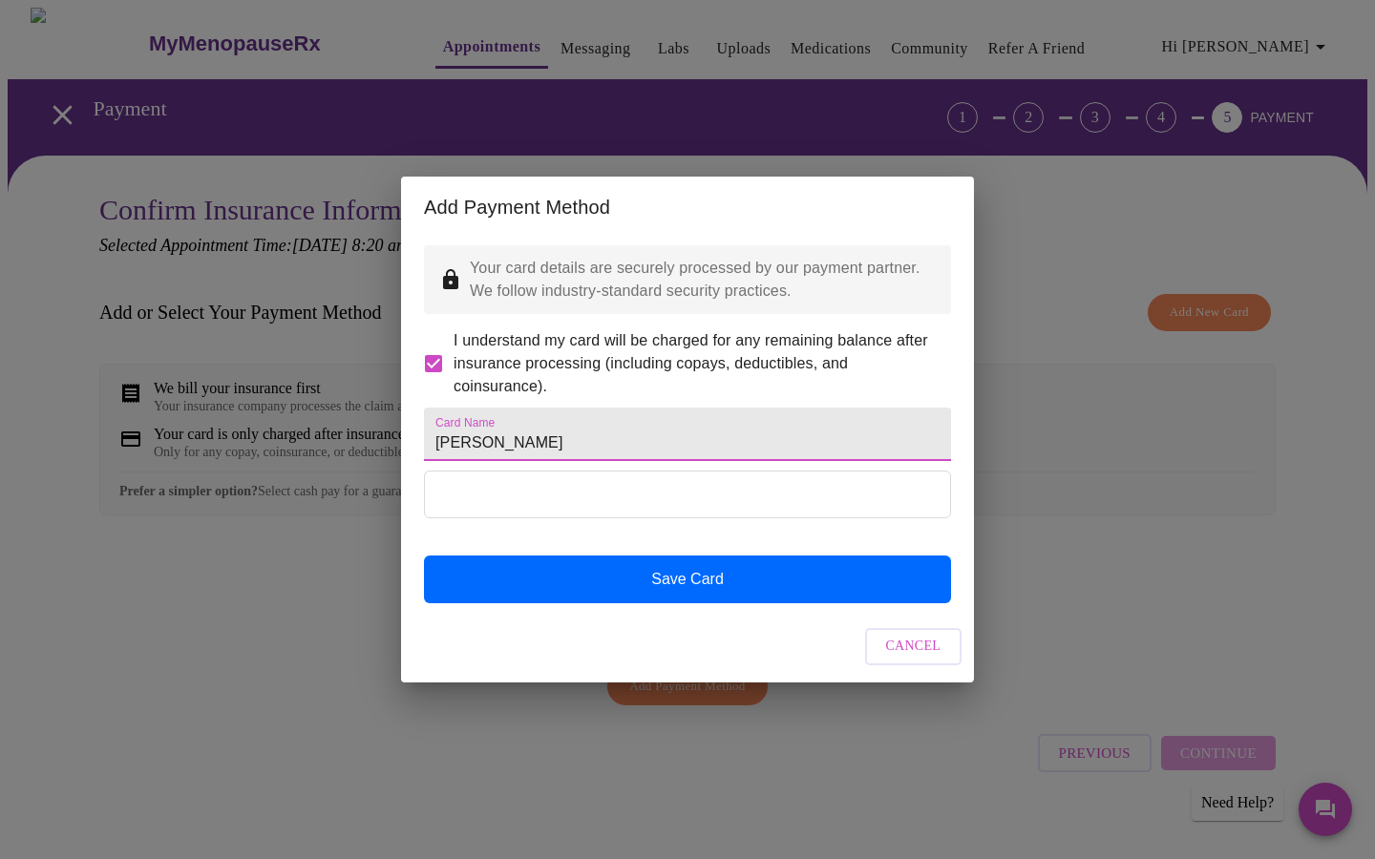
type input "[PERSON_NAME]"
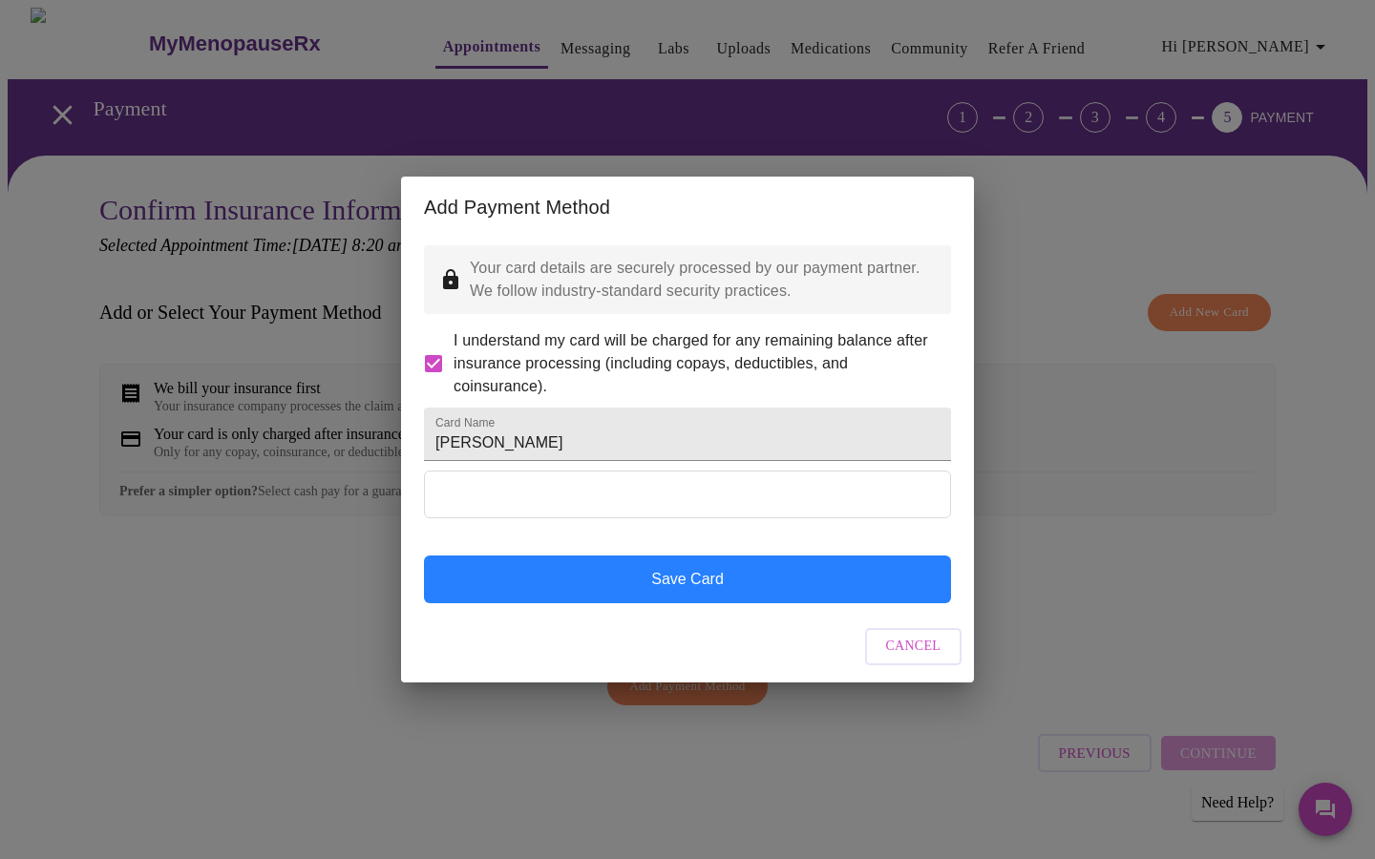
click at [510, 598] on button "Save Card" at bounding box center [687, 580] width 527 height 48
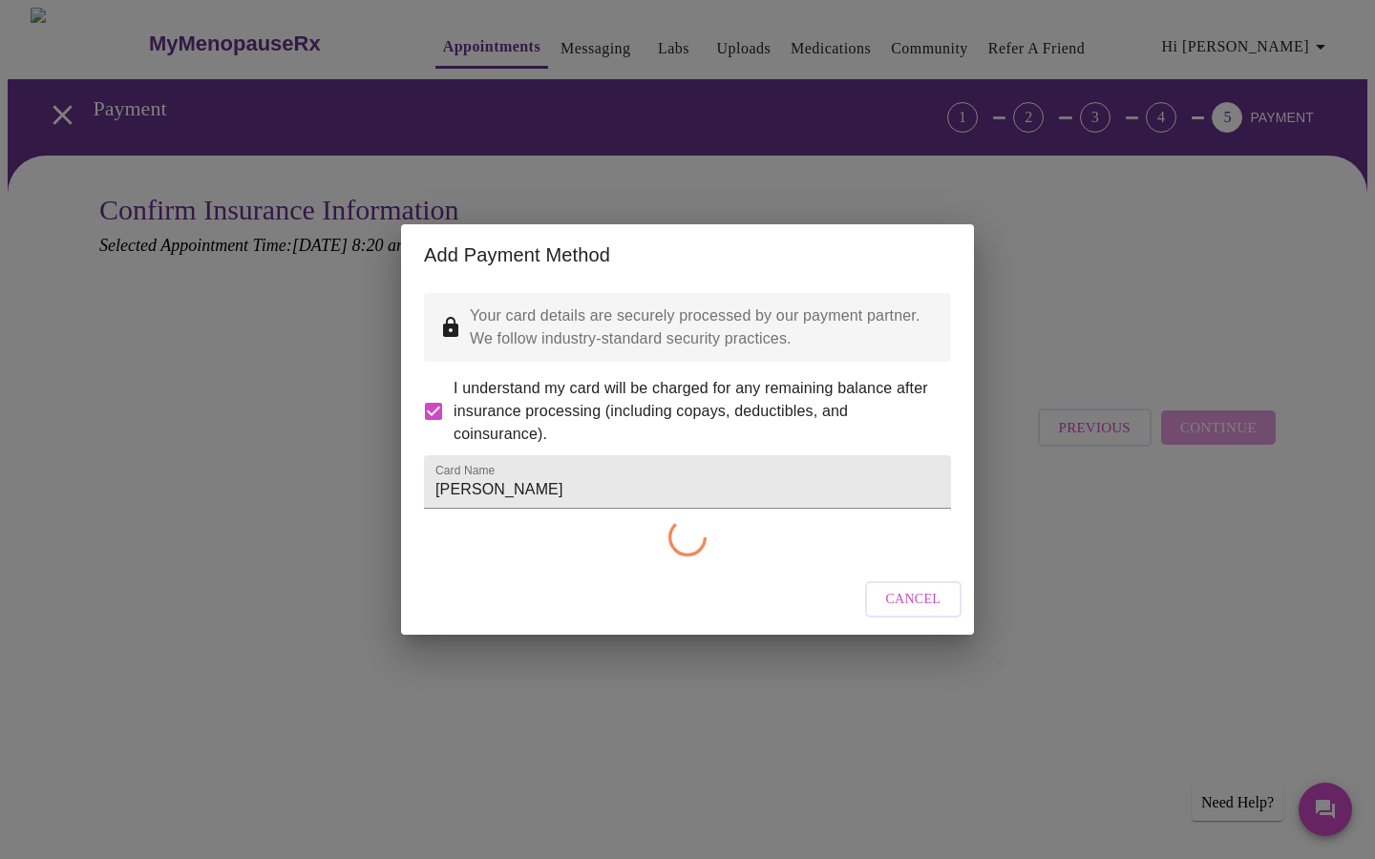
checkbox input "false"
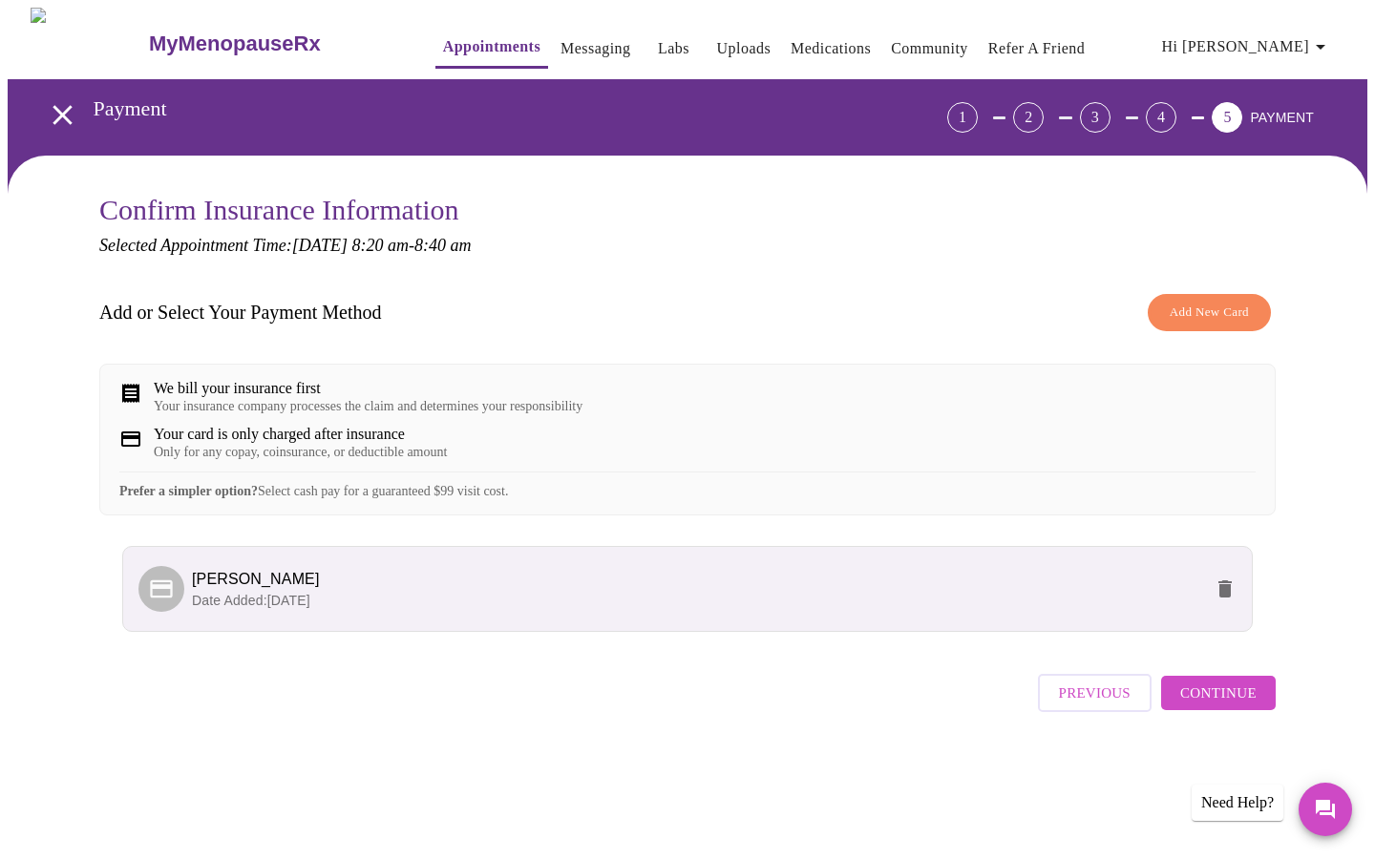
click at [1215, 706] on span "Continue" at bounding box center [1218, 693] width 76 height 25
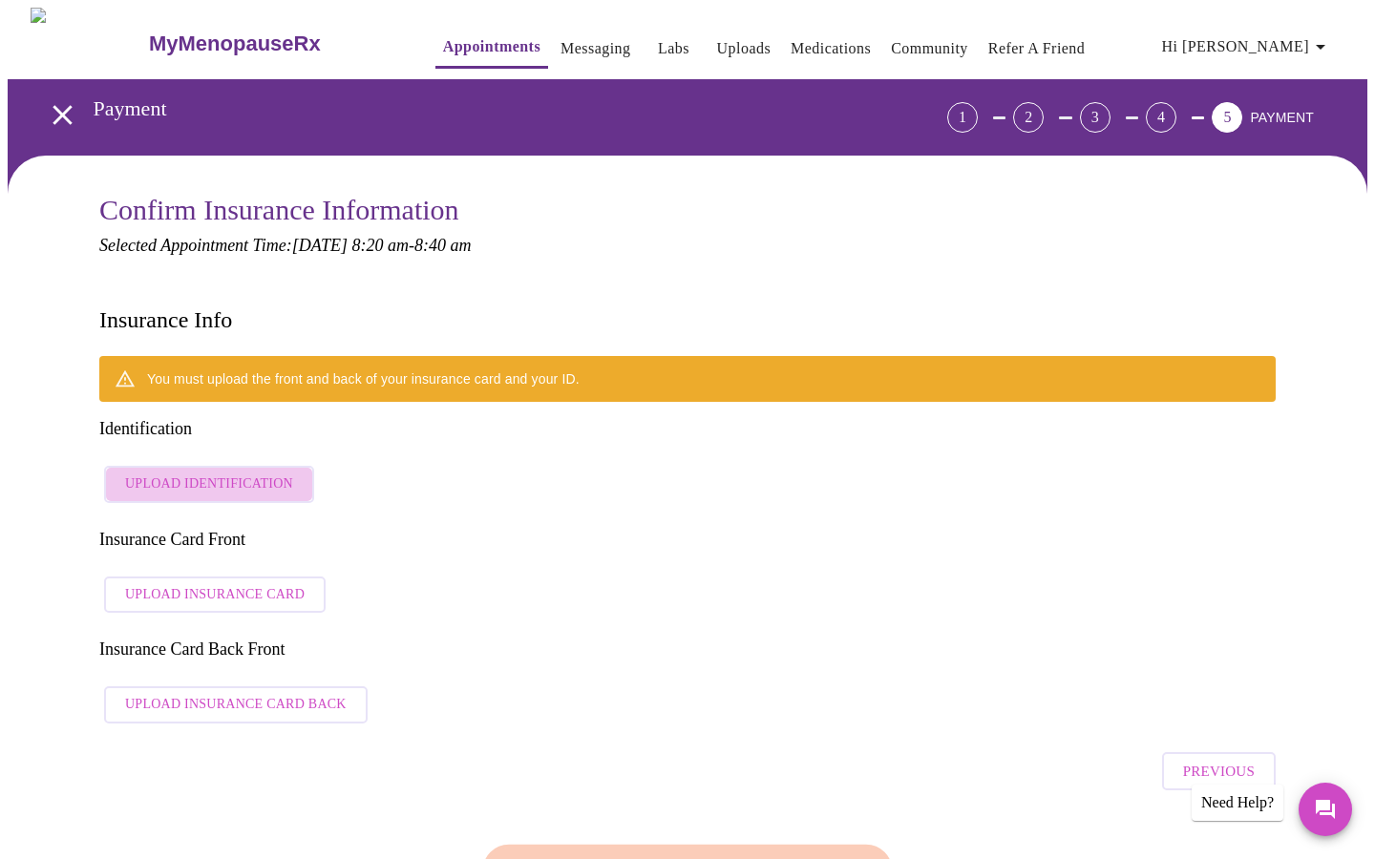
click at [214, 473] on span "Upload Identification" at bounding box center [209, 485] width 168 height 24
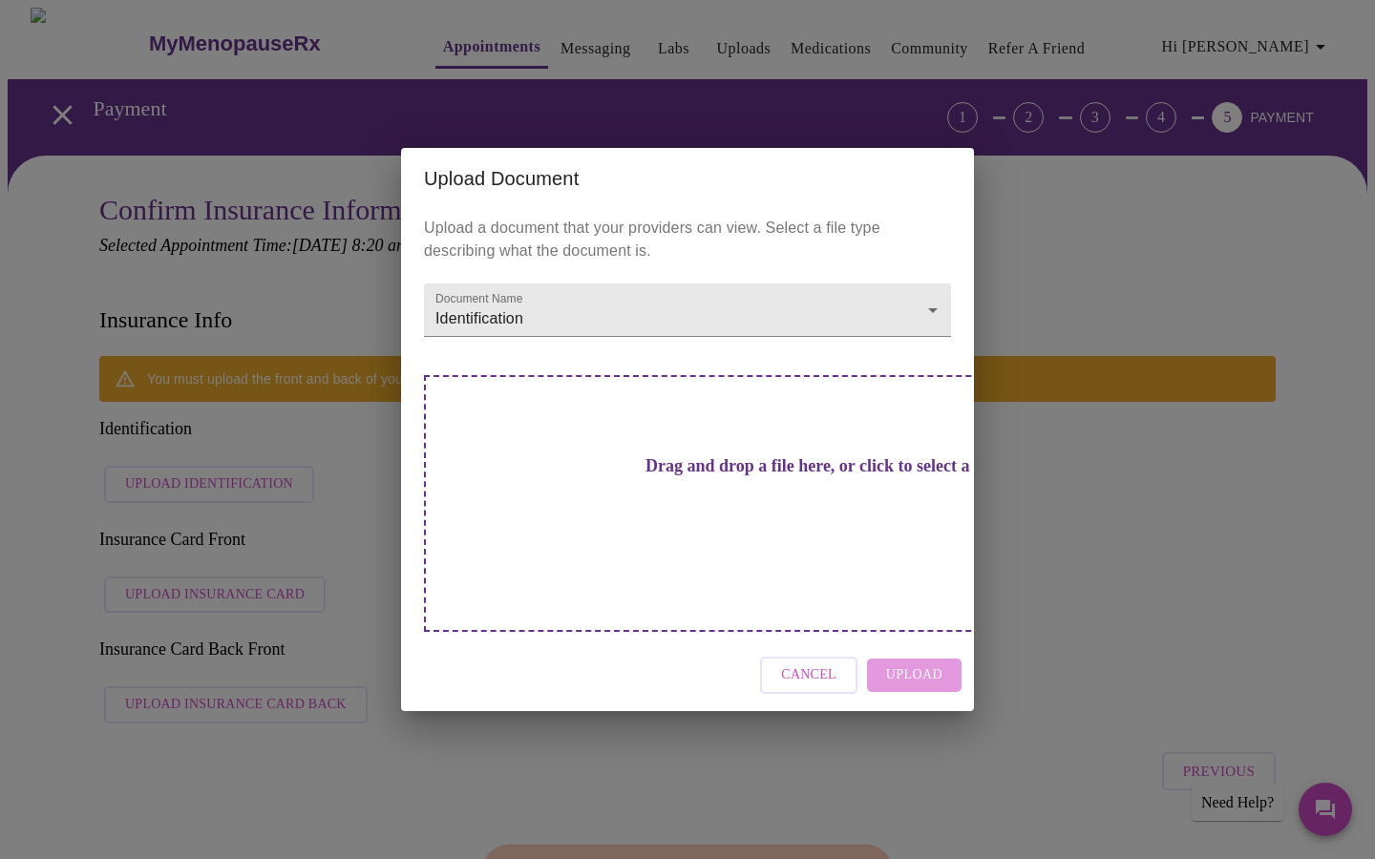
click at [734, 477] on h3 "Drag and drop a file here, or click to select a file" at bounding box center [821, 466] width 527 height 20
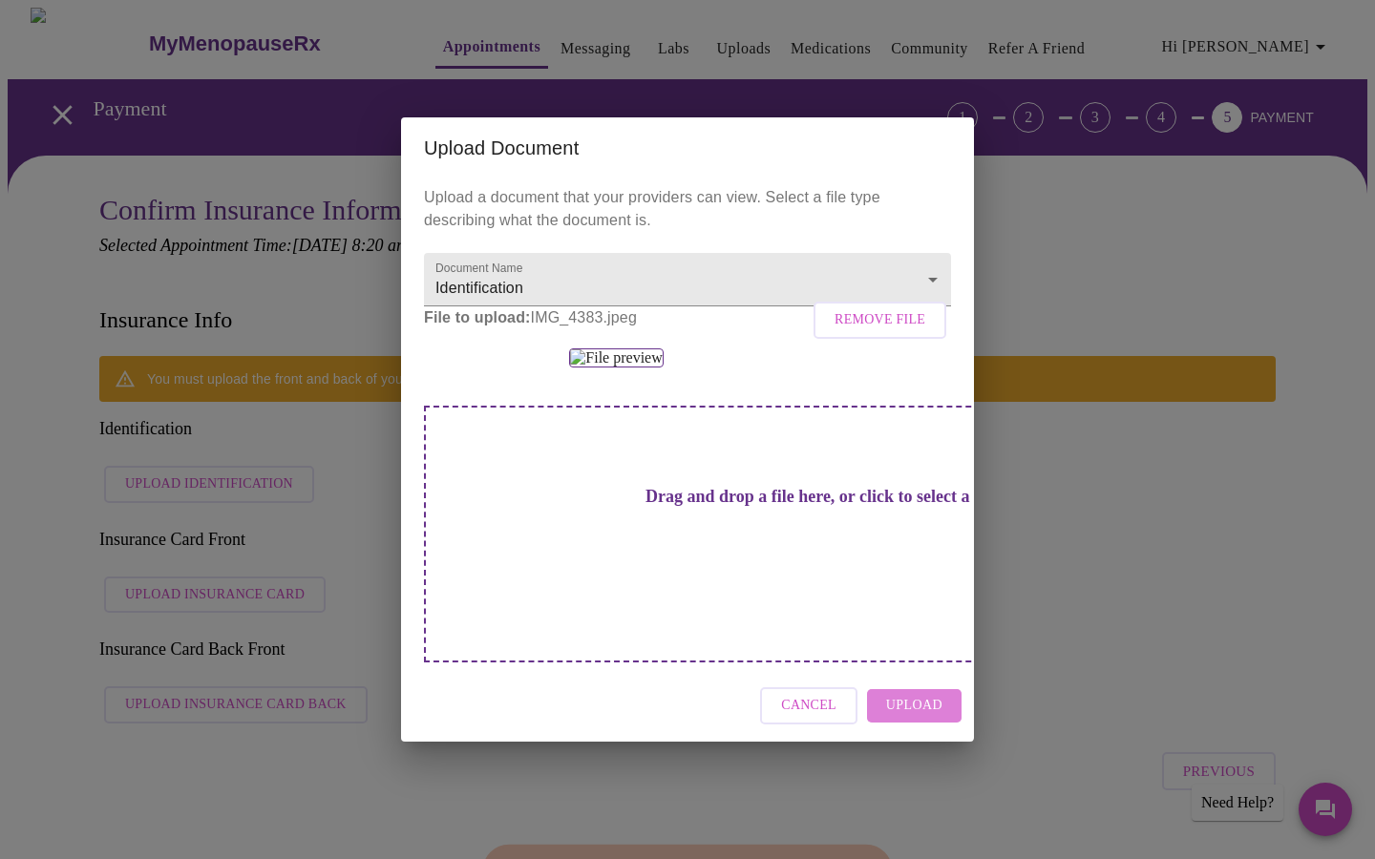
click at [935, 718] on span "Upload" at bounding box center [914, 706] width 56 height 24
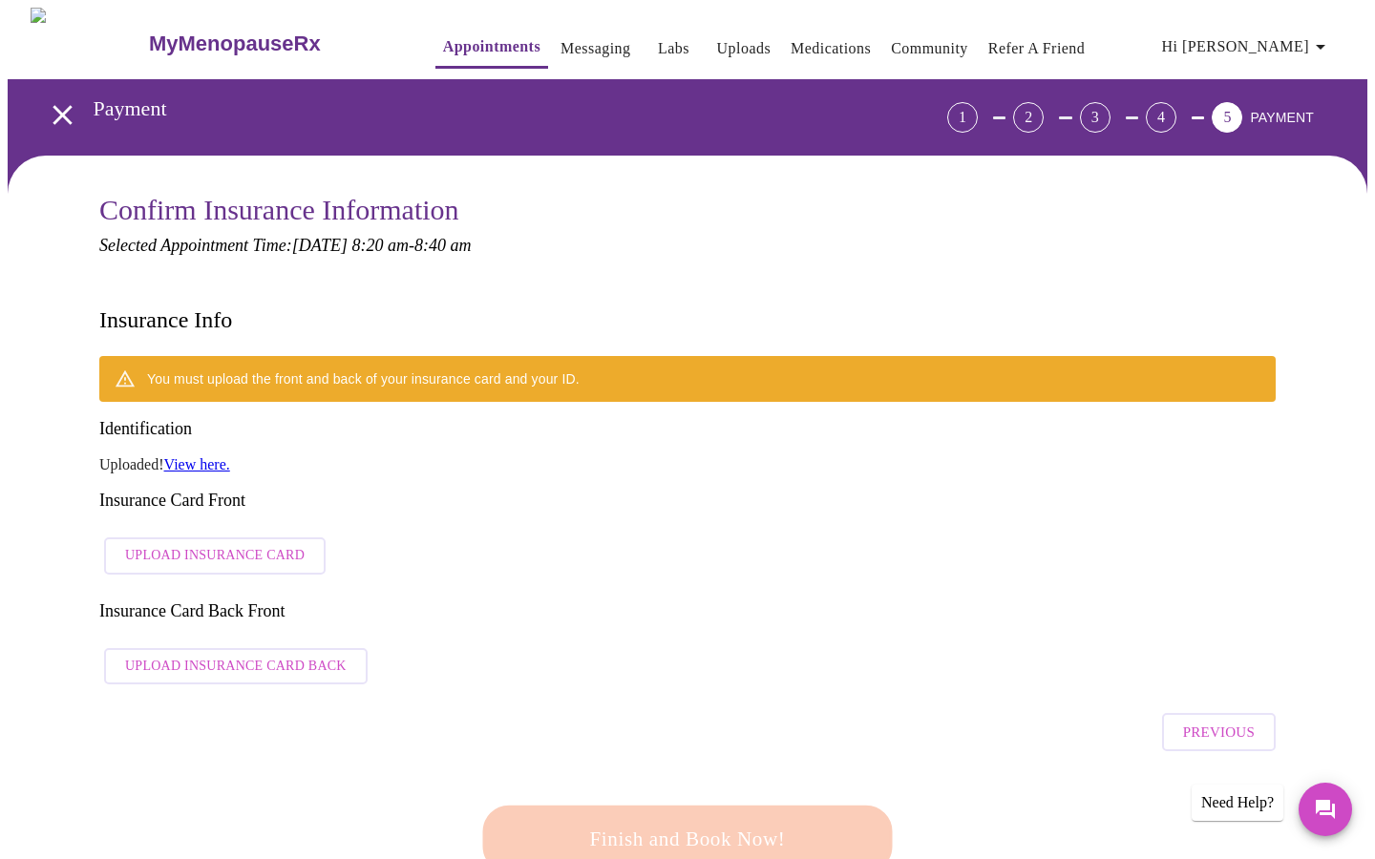
click at [222, 544] on span "Upload Insurance Card" at bounding box center [215, 556] width 180 height 24
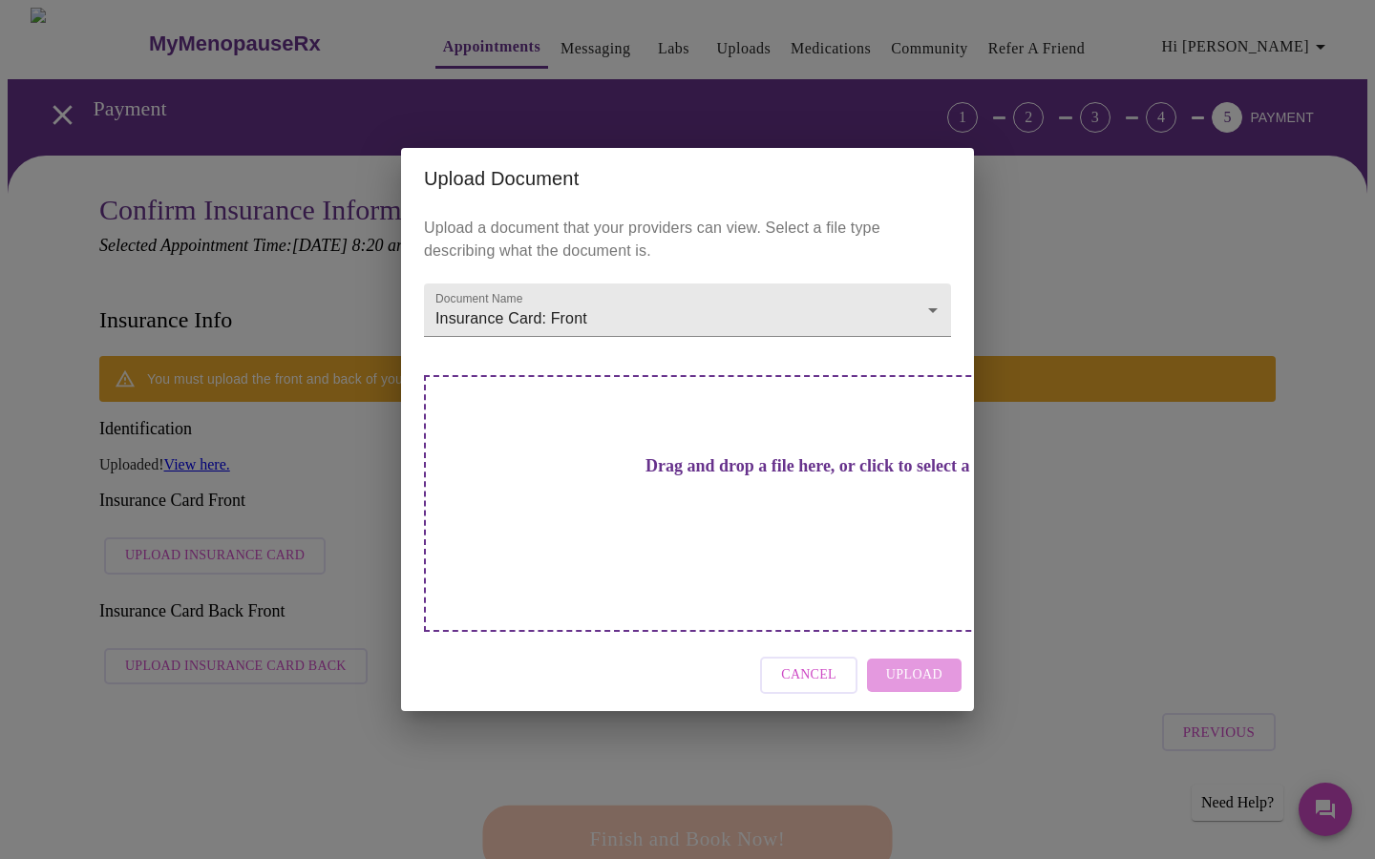
click at [799, 477] on h3 "Drag and drop a file here, or click to select a file" at bounding box center [821, 466] width 527 height 20
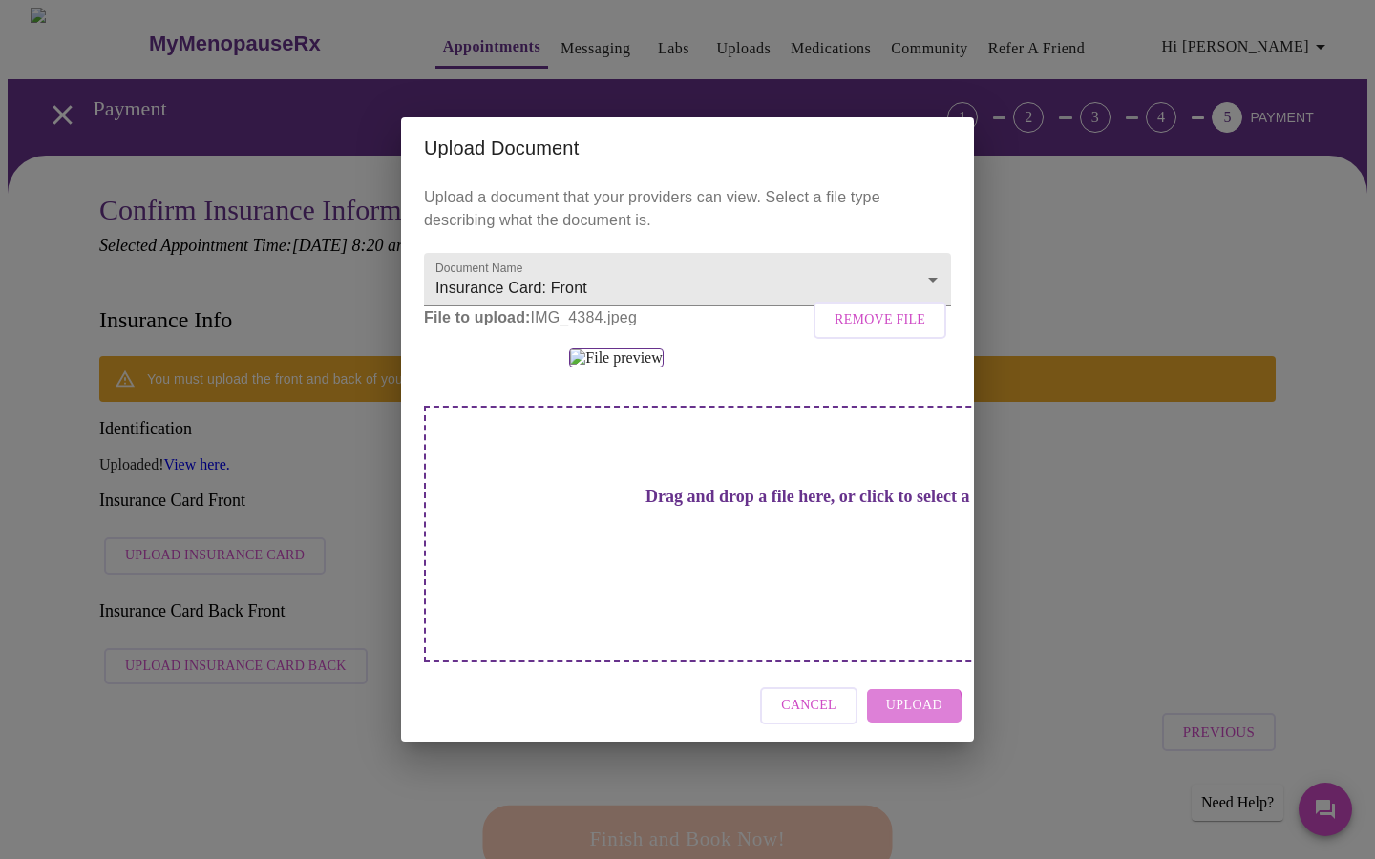
click at [901, 718] on span "Upload" at bounding box center [914, 706] width 56 height 24
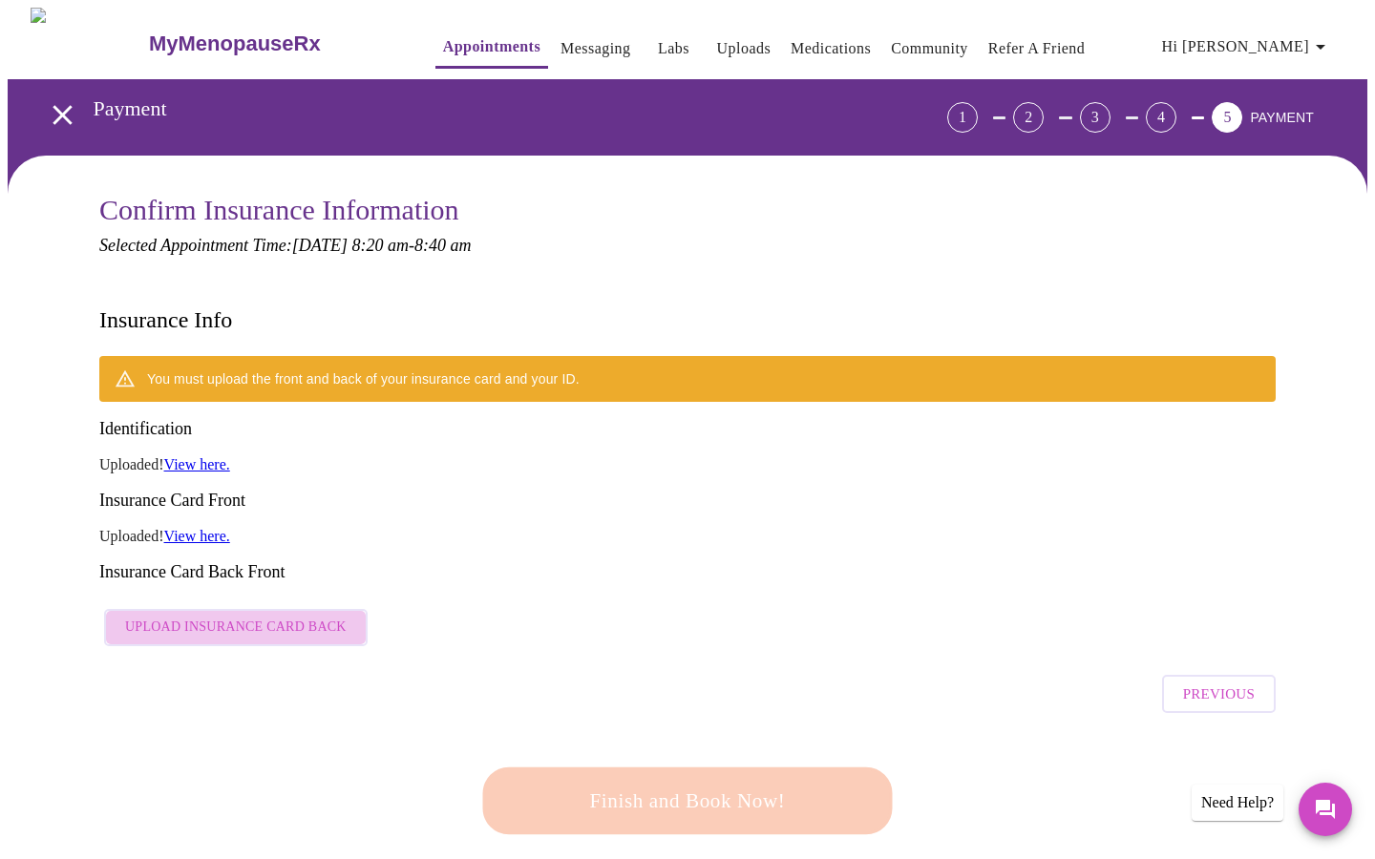
click at [245, 616] on span "Upload Insurance Card Back" at bounding box center [236, 628] width 222 height 24
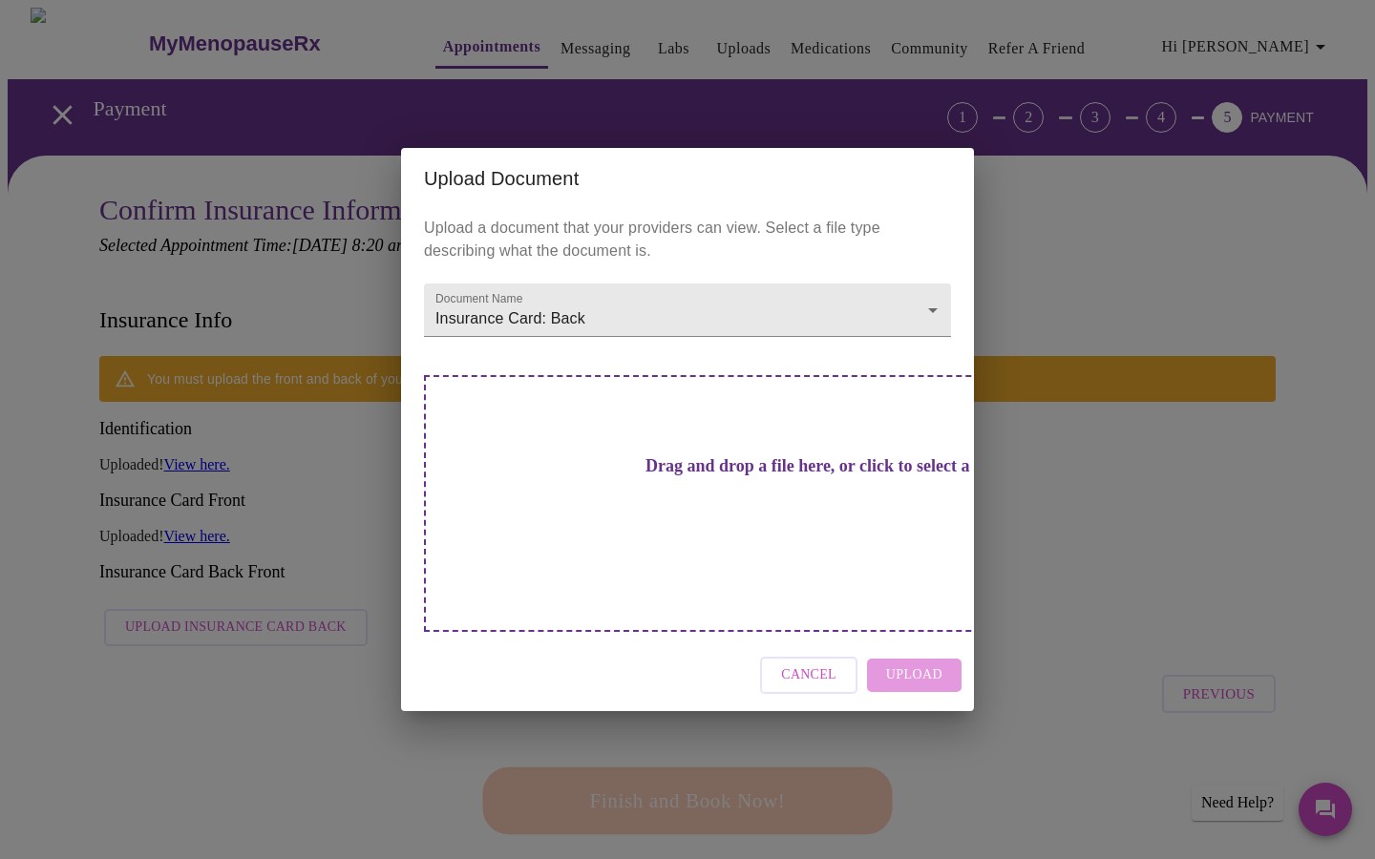
click at [805, 477] on h3 "Drag and drop a file here, or click to select a file" at bounding box center [821, 466] width 527 height 20
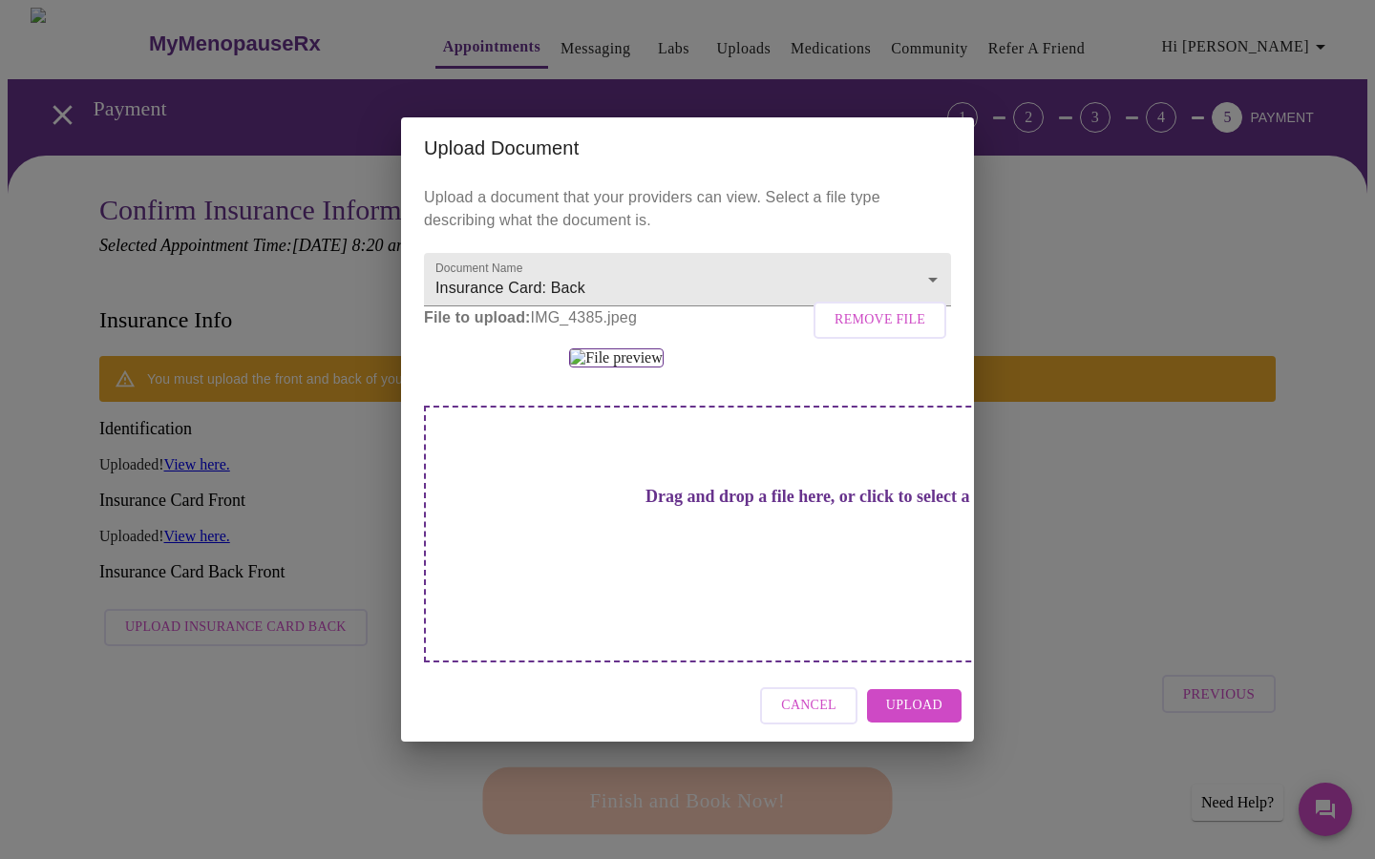
click at [925, 718] on span "Upload" at bounding box center [914, 706] width 56 height 24
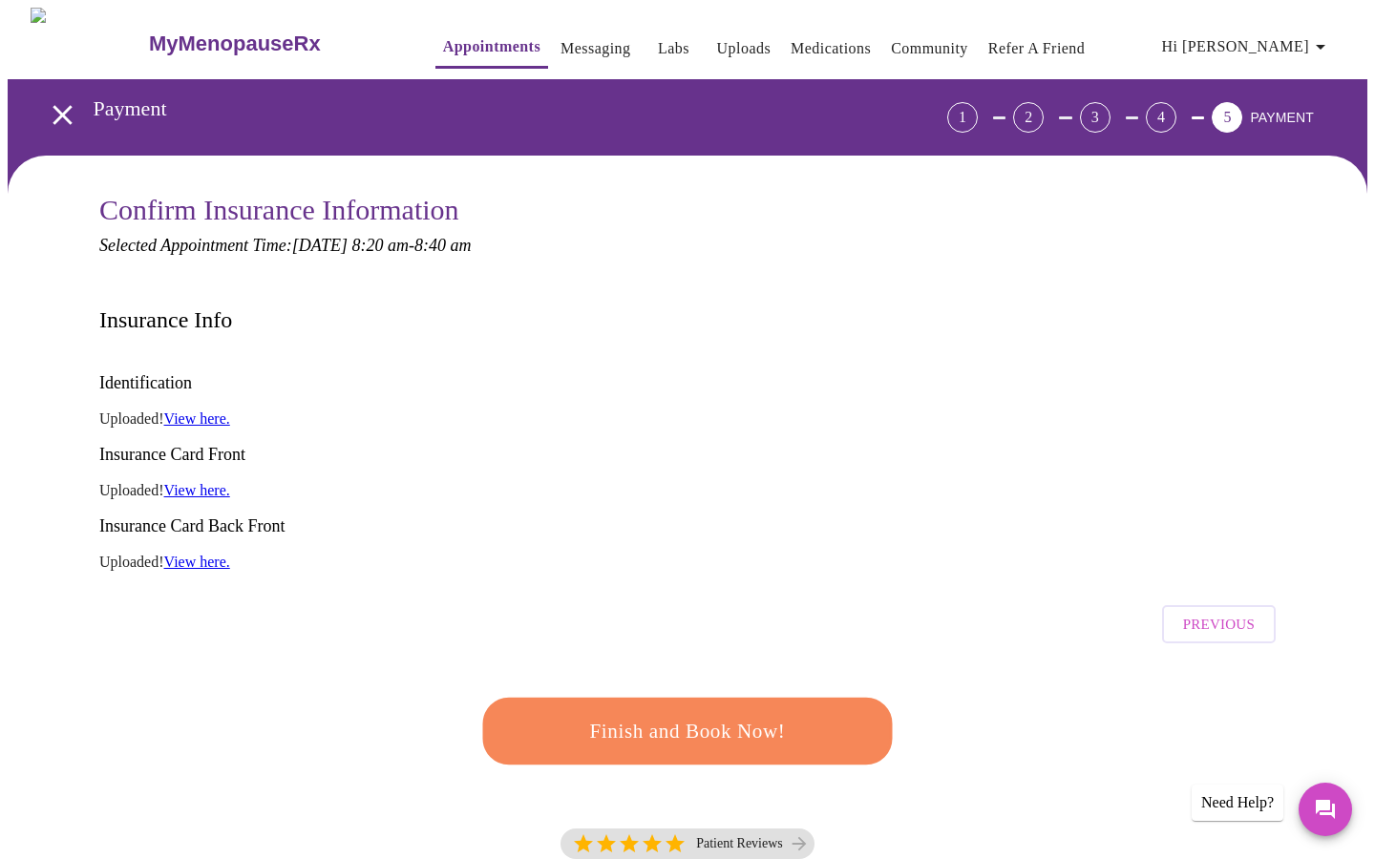
click at [831, 713] on span "Finish and Book Now!" at bounding box center [687, 730] width 357 height 35
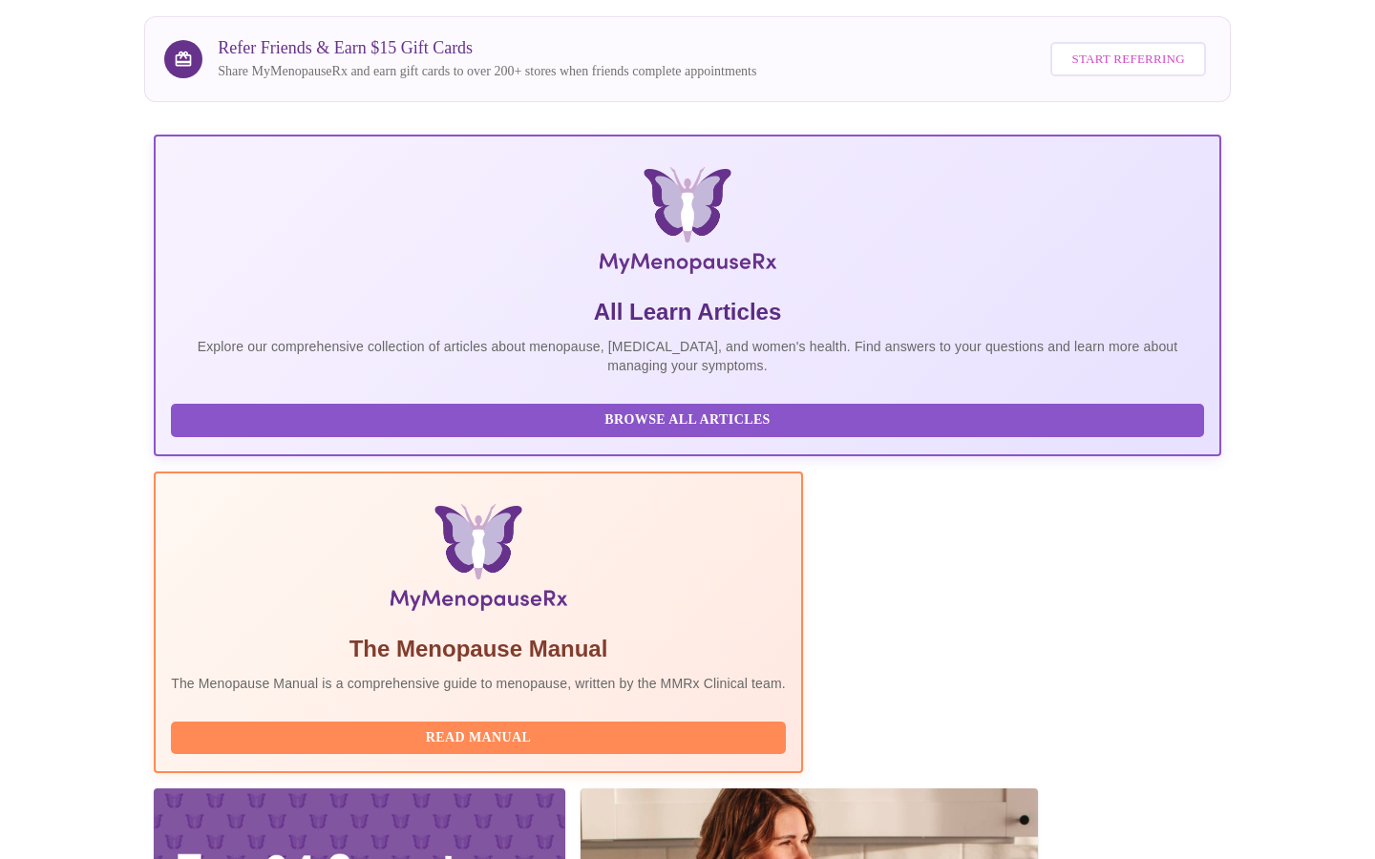
scroll to position [285, 0]
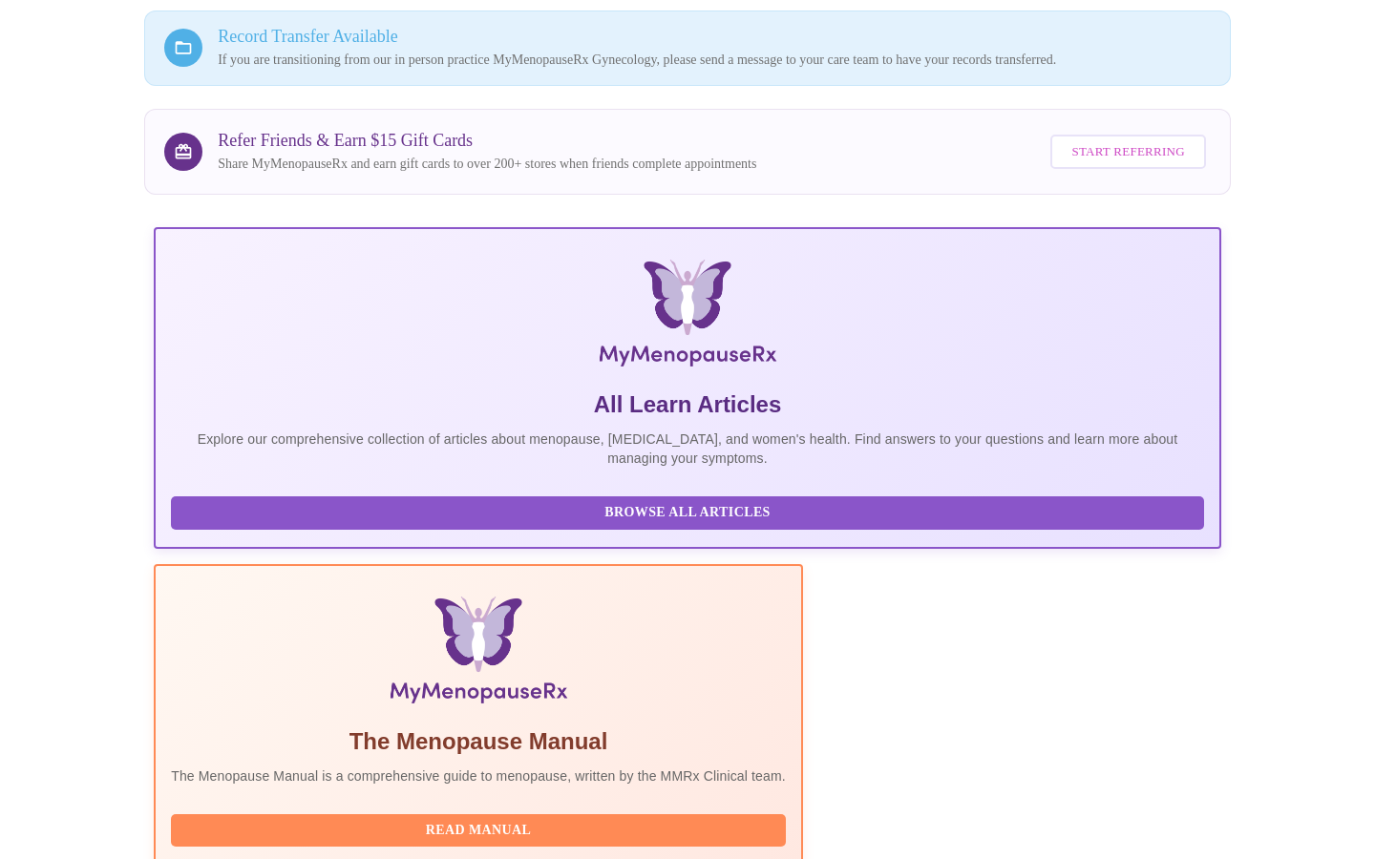
scroll to position [134, 0]
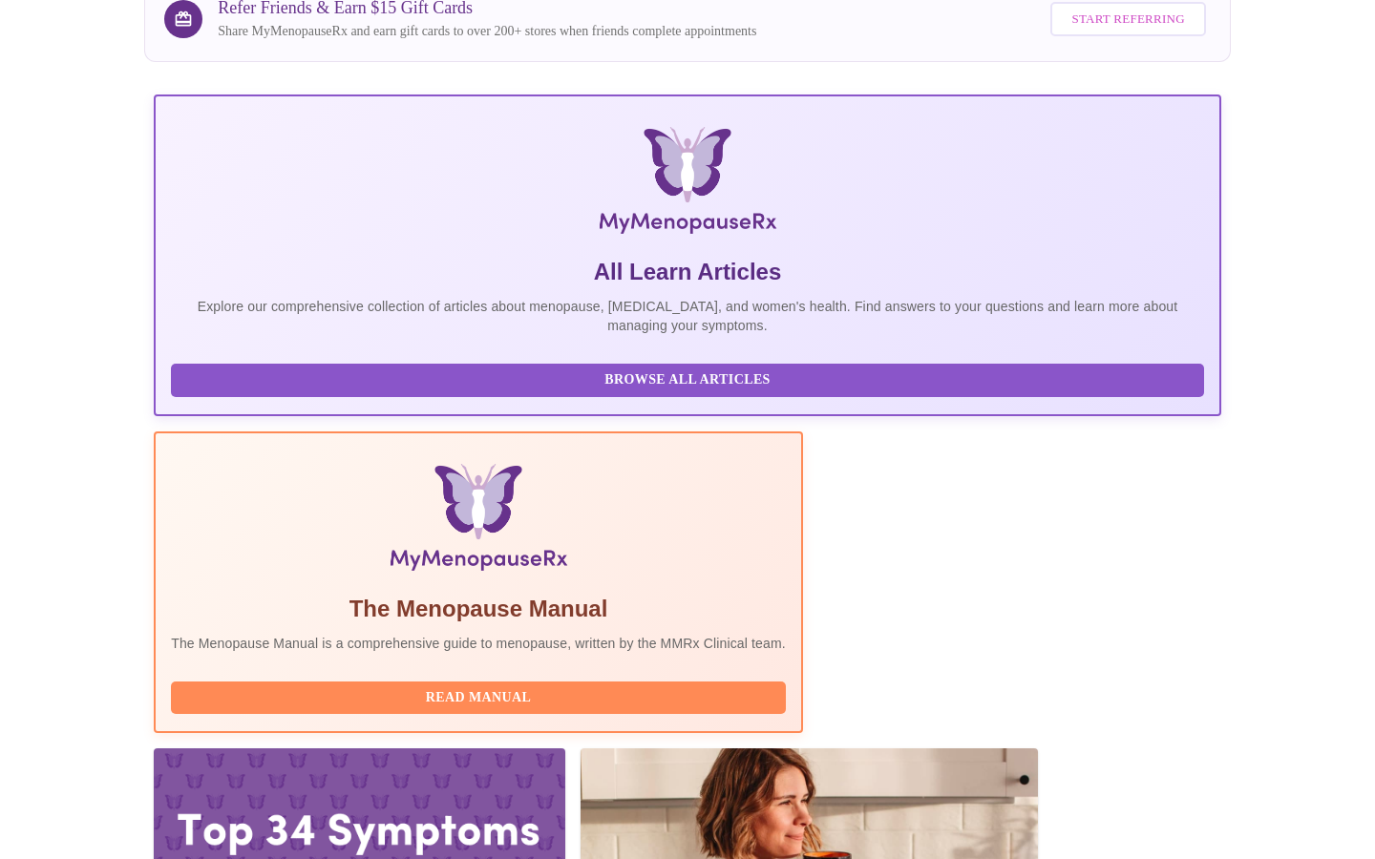
scroll to position [285, 0]
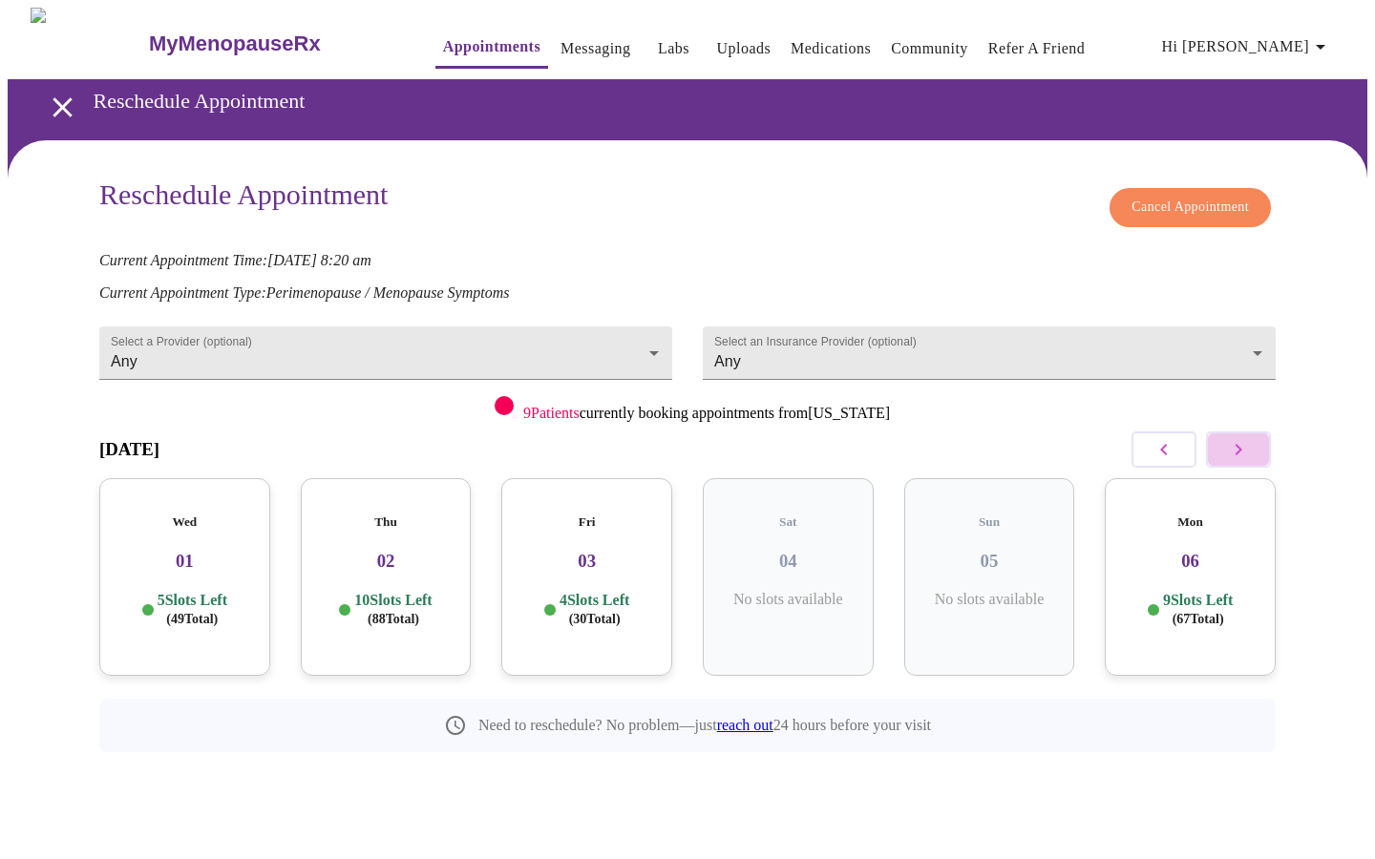
click at [1246, 445] on icon "button" at bounding box center [1238, 449] width 23 height 23
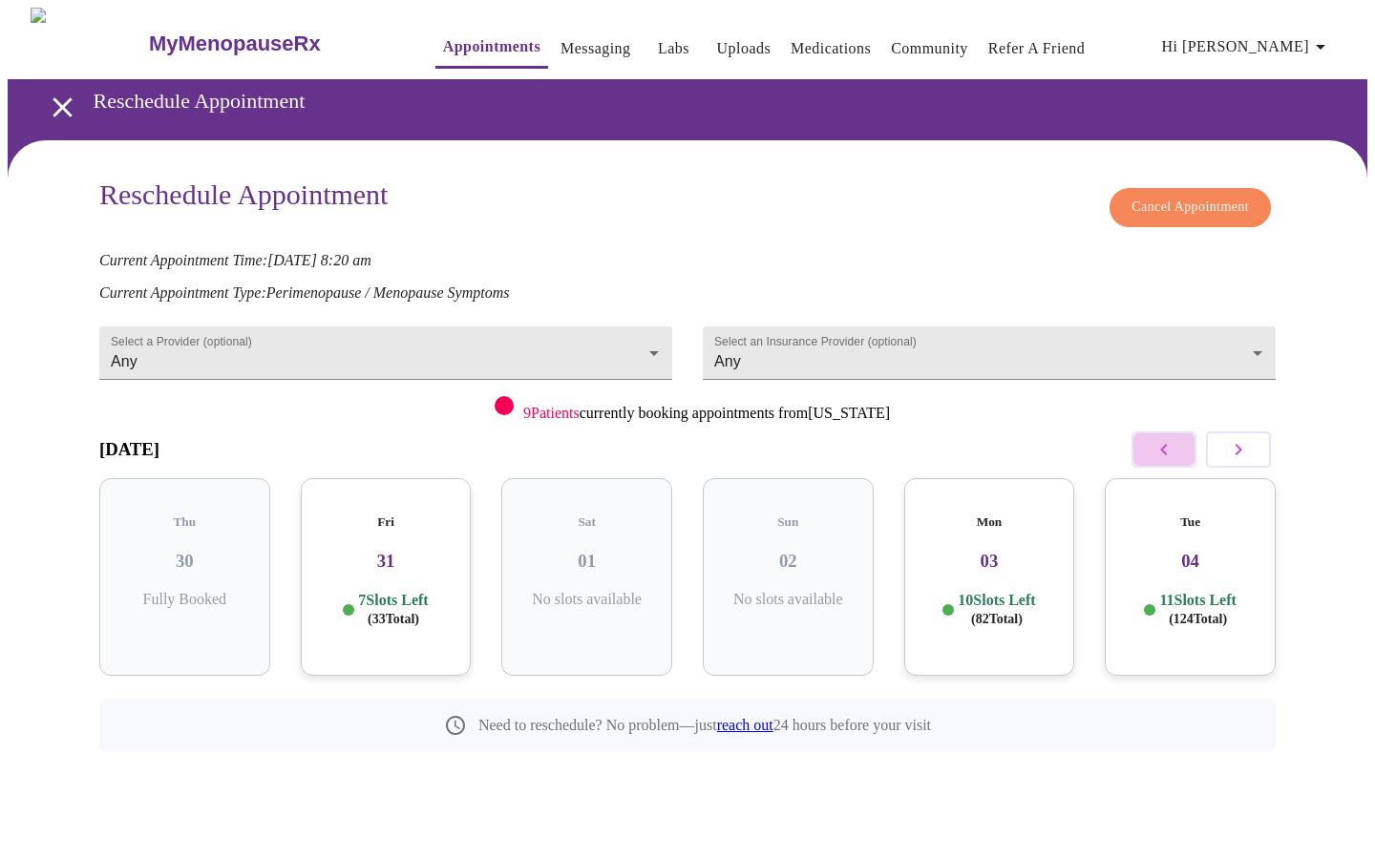
click at [1153, 443] on icon "button" at bounding box center [1164, 449] width 23 height 23
click at [1014, 551] on h3 "28" at bounding box center [990, 561] width 140 height 21
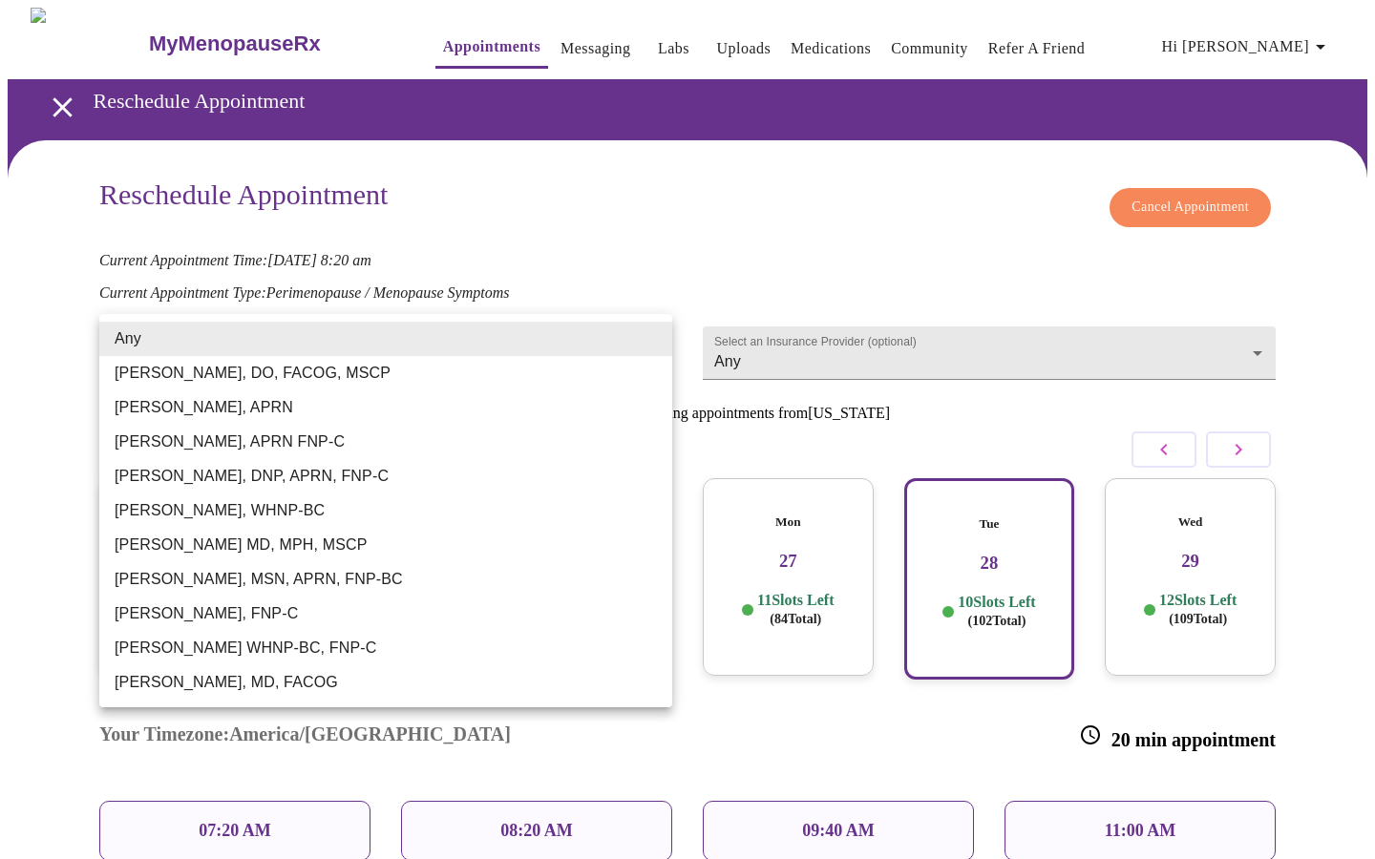
click at [653, 337] on body "MyMenopauseRx Appointments Messaging Labs Uploads Medications Community Refer a…" at bounding box center [688, 607] width 1360 height 1198
click at [289, 579] on li "Larissa Wright, MSN, APRN, FNP-BC" at bounding box center [385, 579] width 573 height 34
type input "Larissa Wright, MSN, APRN, FNP-BC"
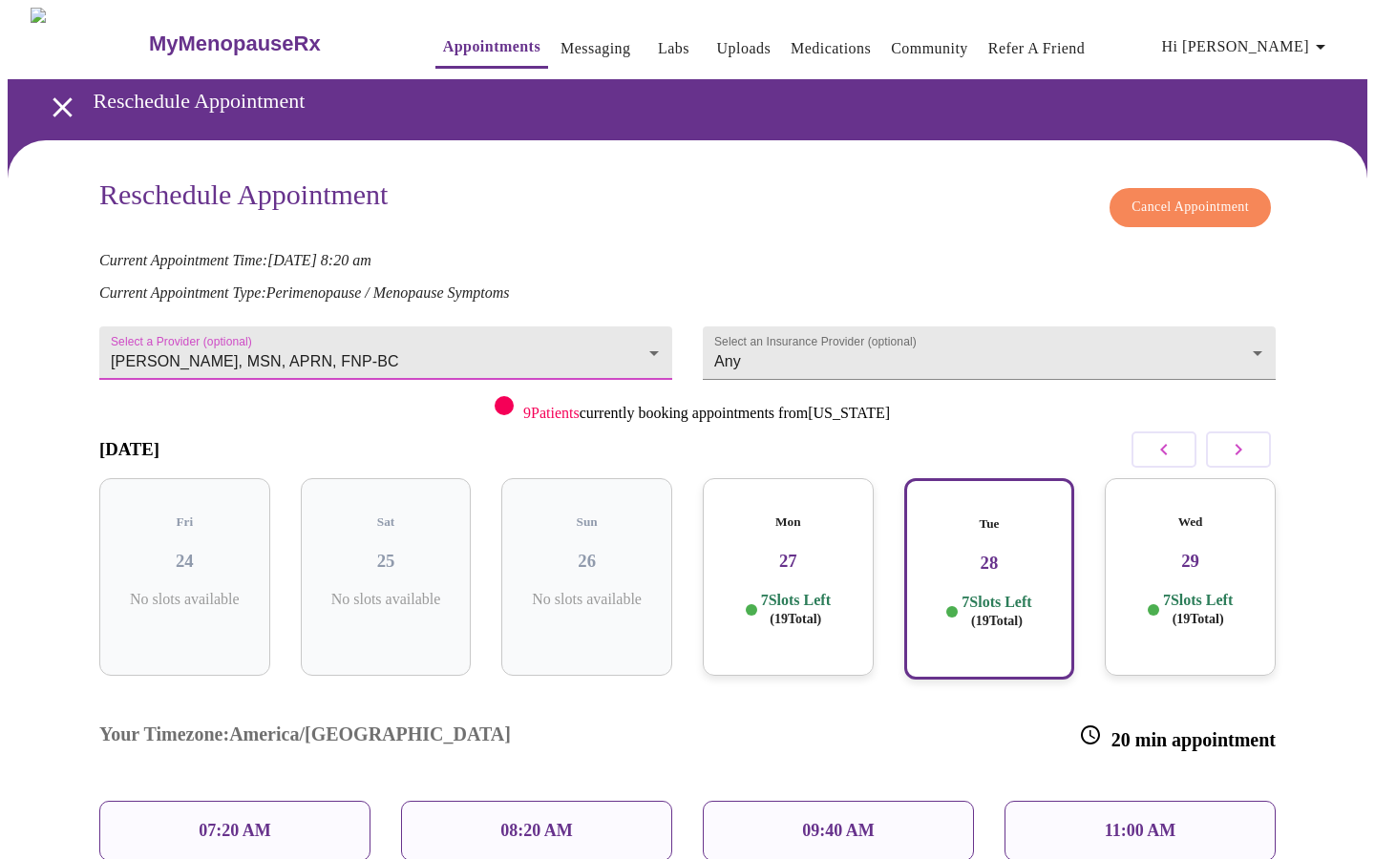
click at [1243, 441] on icon "button" at bounding box center [1238, 449] width 23 height 23
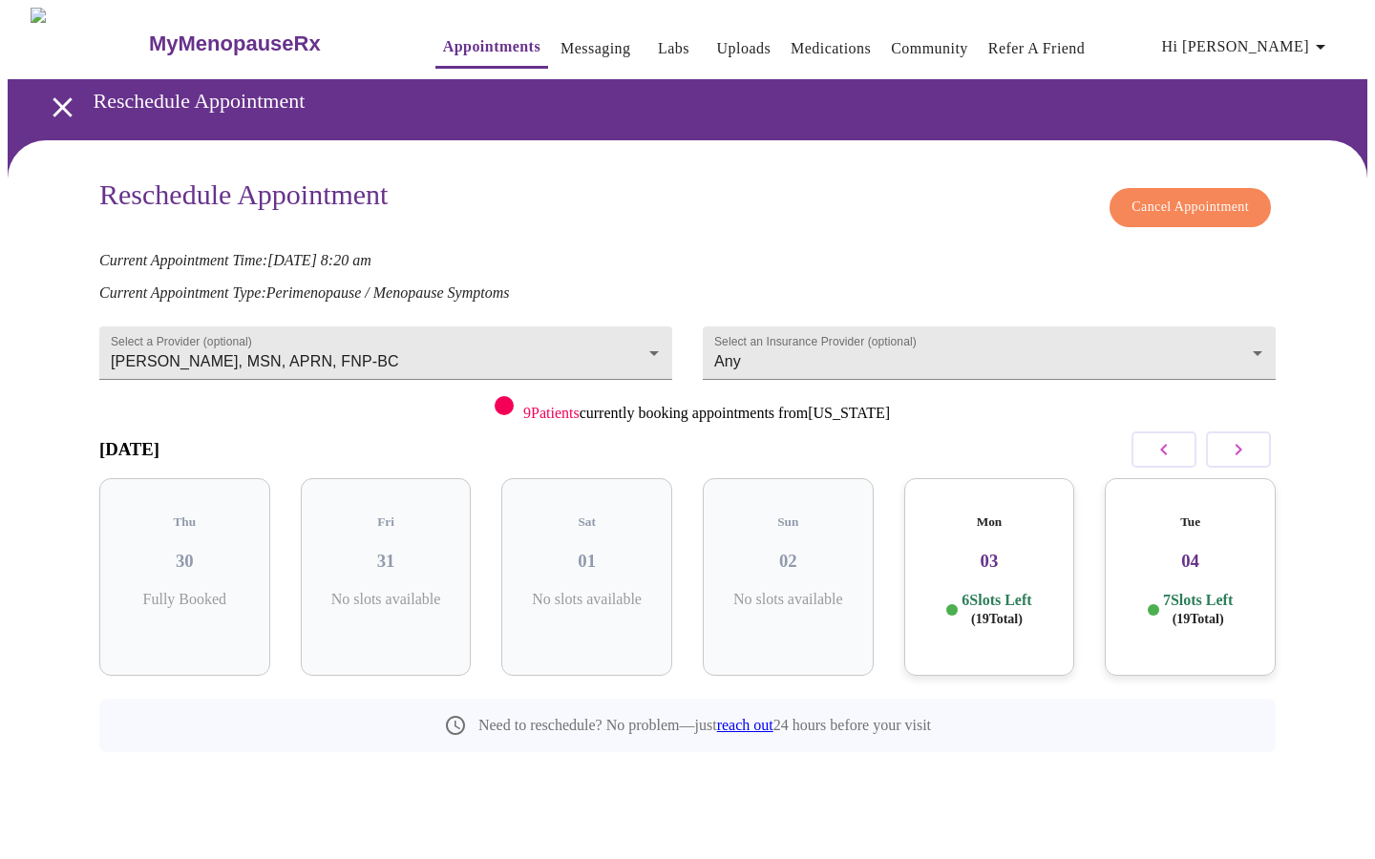
click at [1162, 453] on icon "button" at bounding box center [1164, 449] width 23 height 23
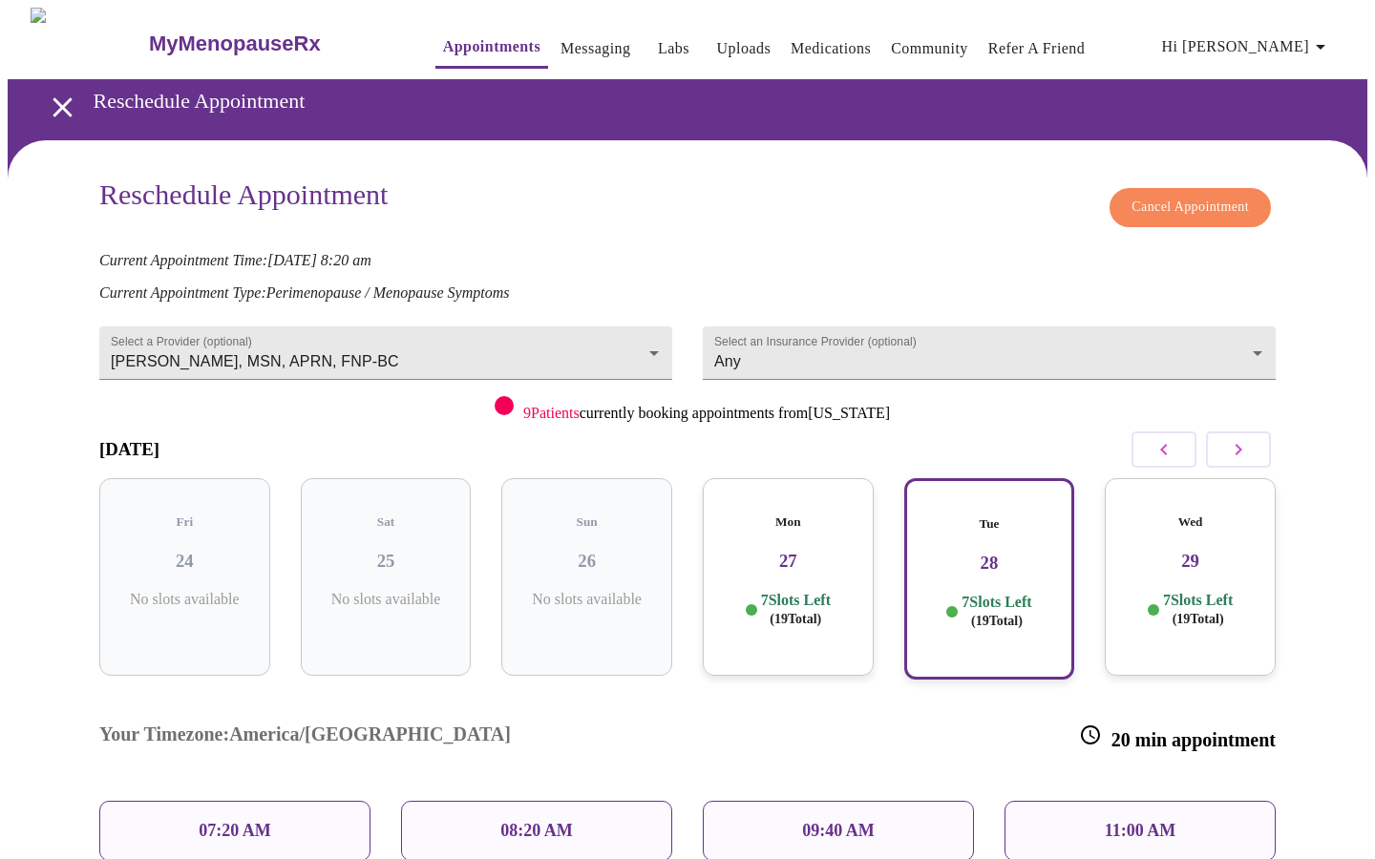
click at [1010, 553] on h3 "28" at bounding box center [990, 563] width 137 height 21
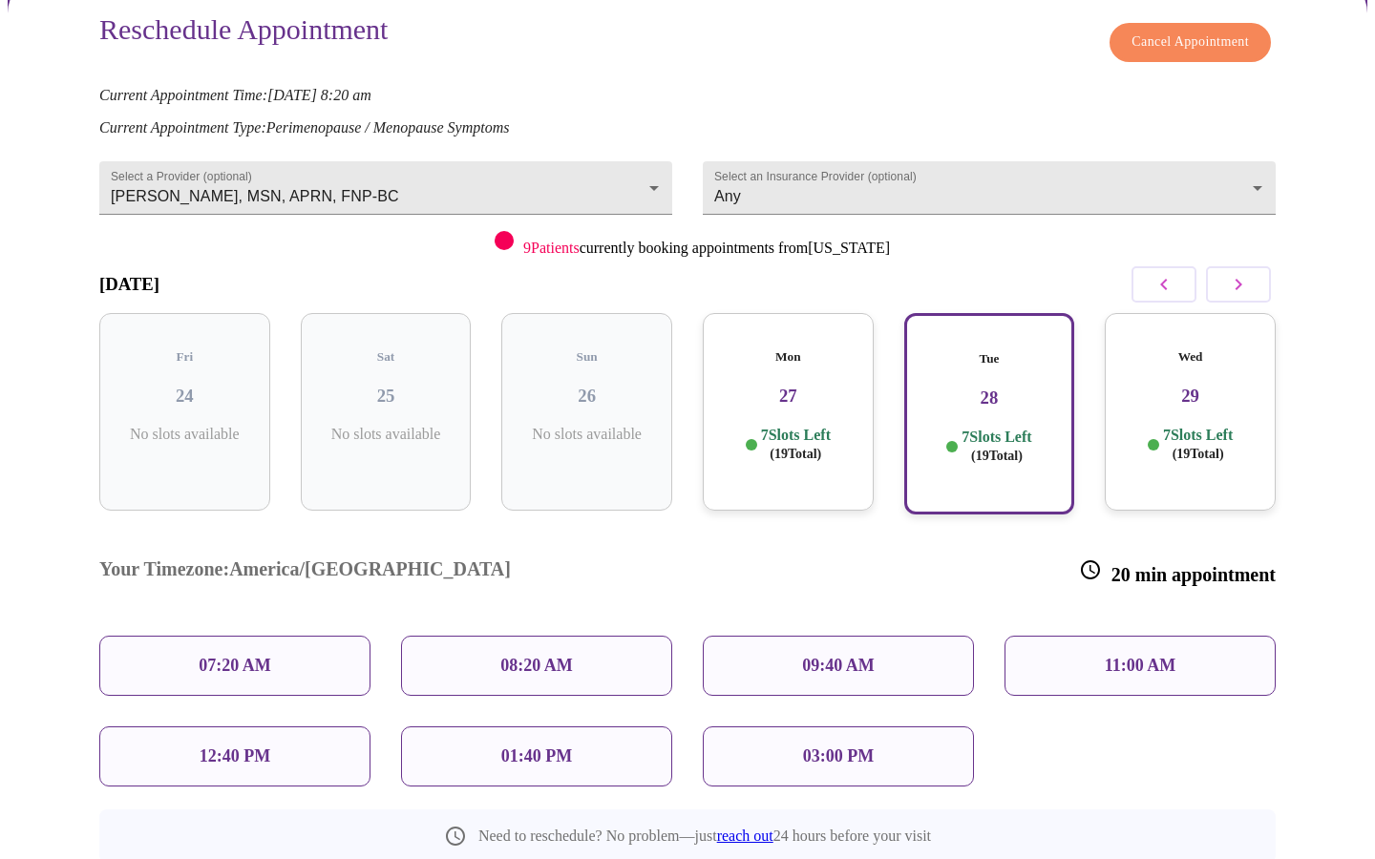
scroll to position [172, 0]
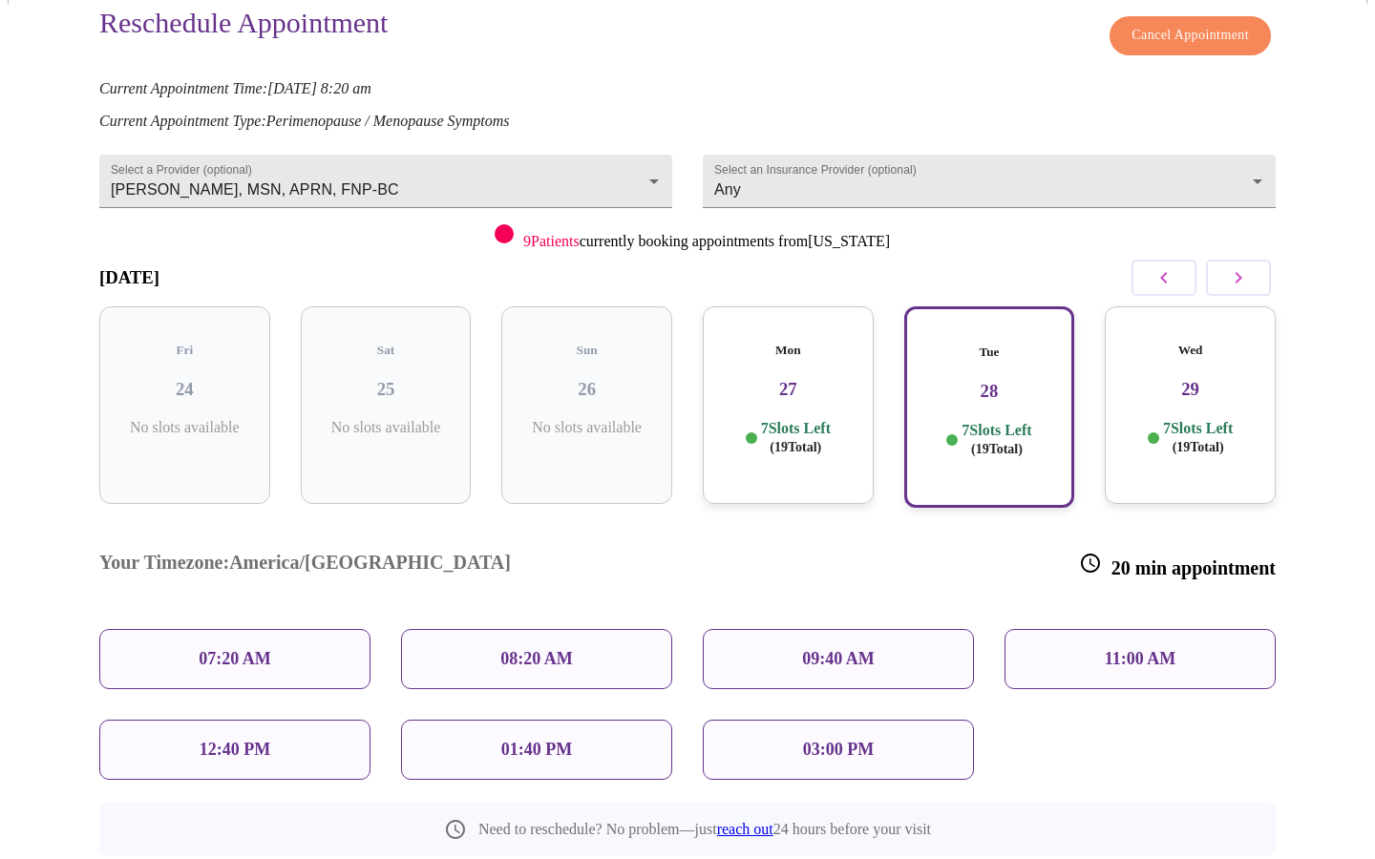
click at [619, 629] on div "08:20 AM" at bounding box center [536, 659] width 271 height 60
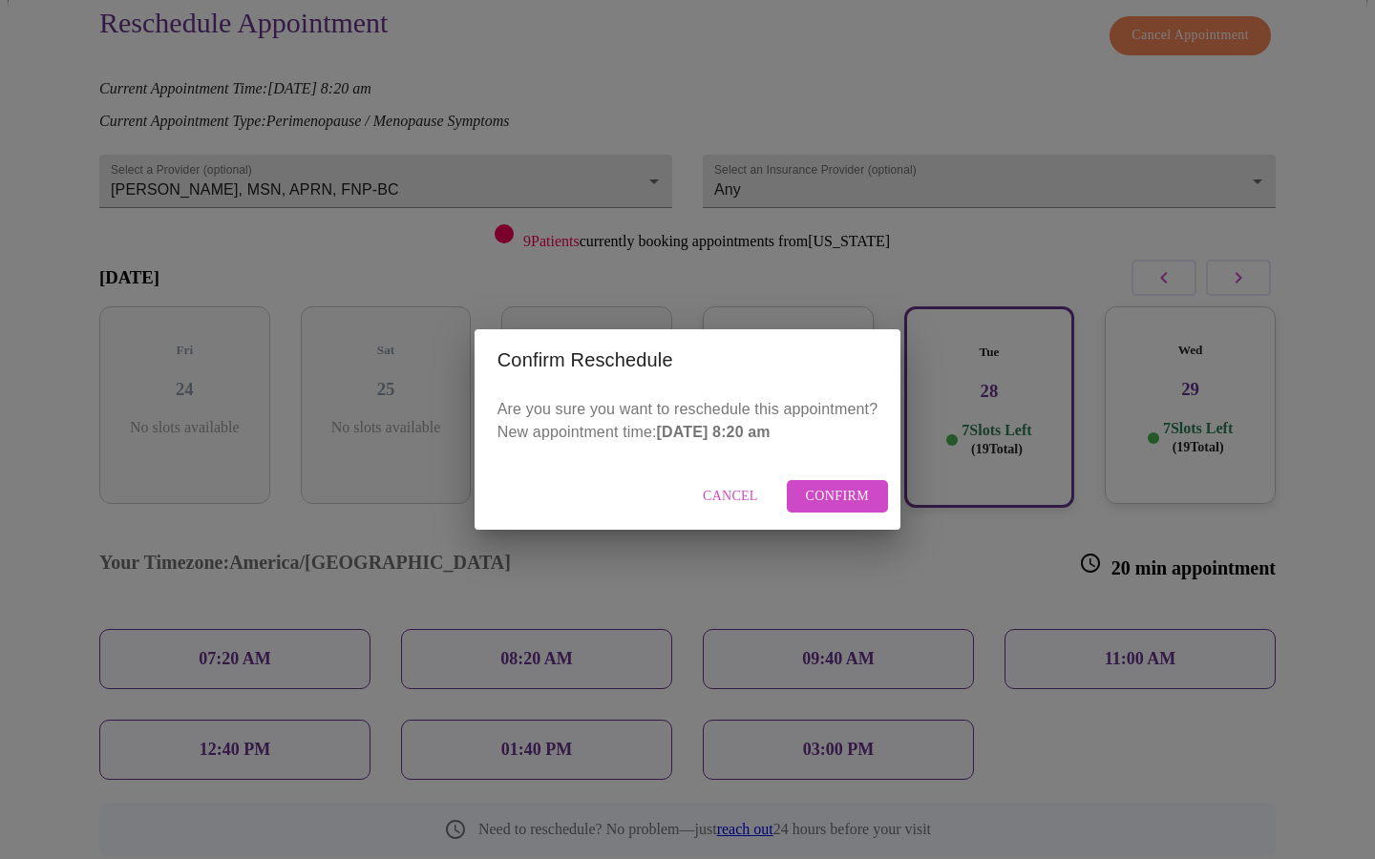
click at [816, 497] on span "Confirm" at bounding box center [838, 497] width 64 height 24
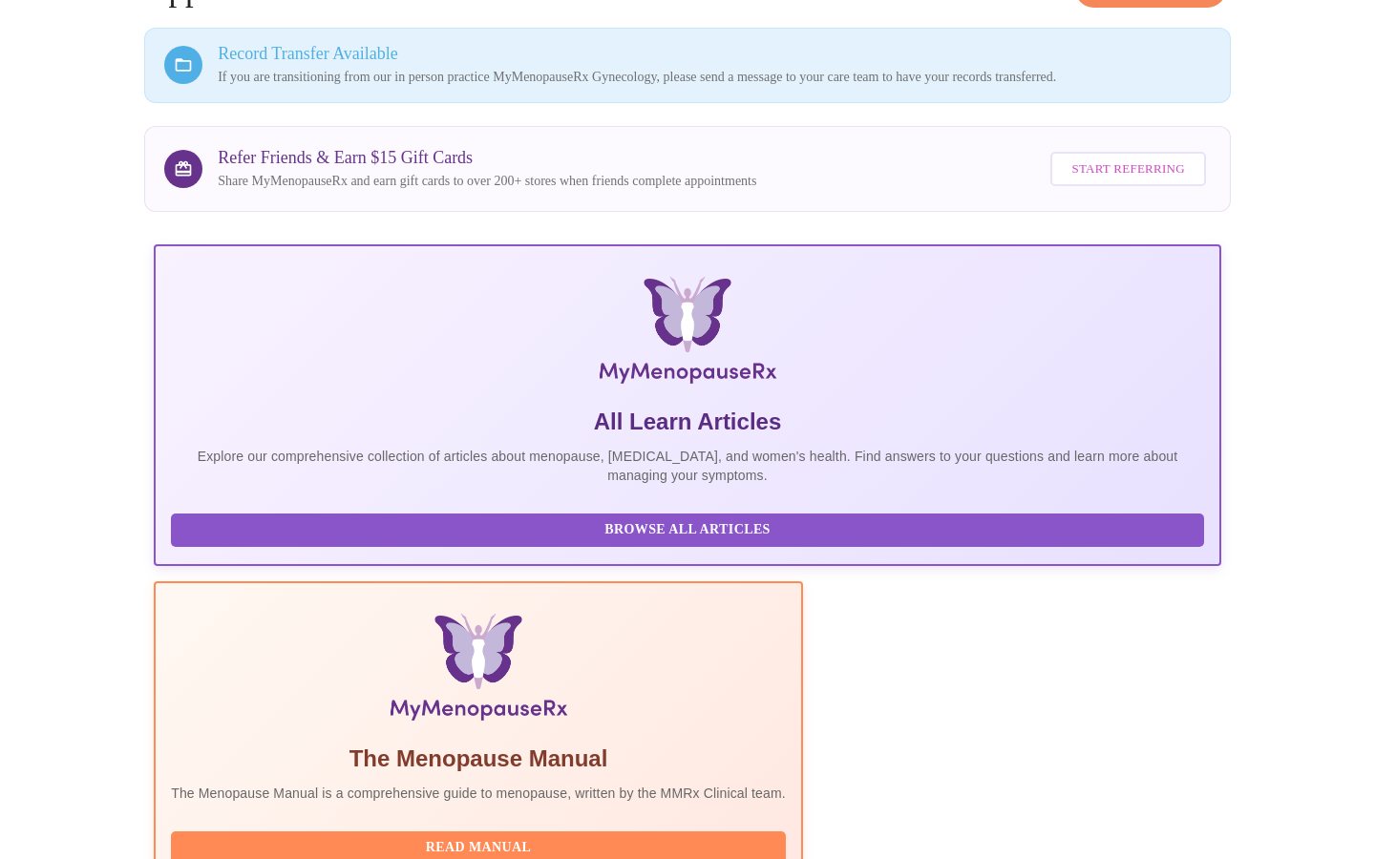
scroll to position [285, 0]
